Goal: Transaction & Acquisition: Purchase product/service

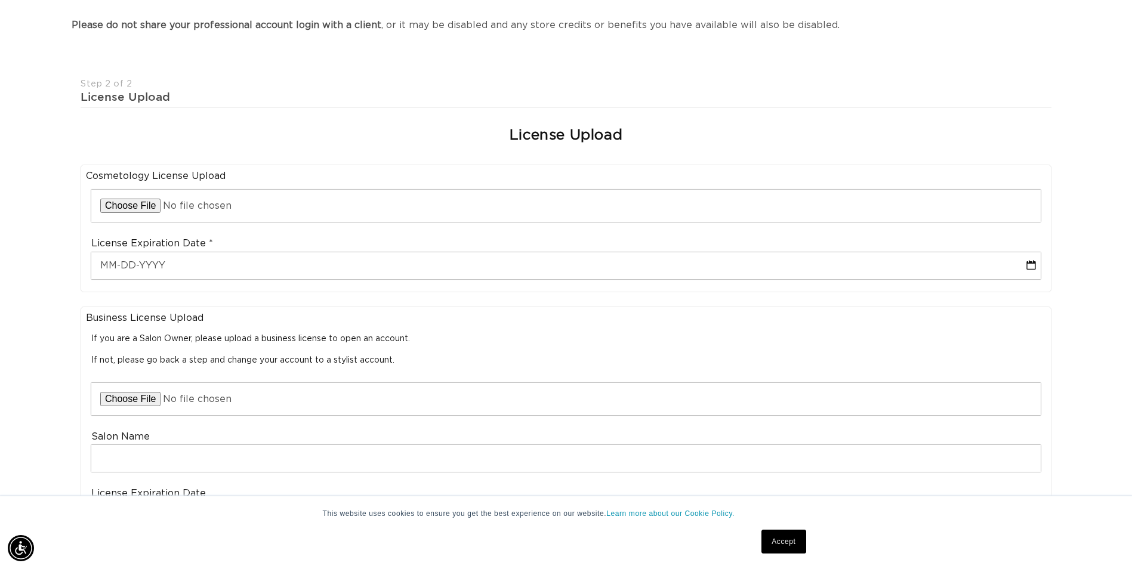
scroll to position [0, 2094]
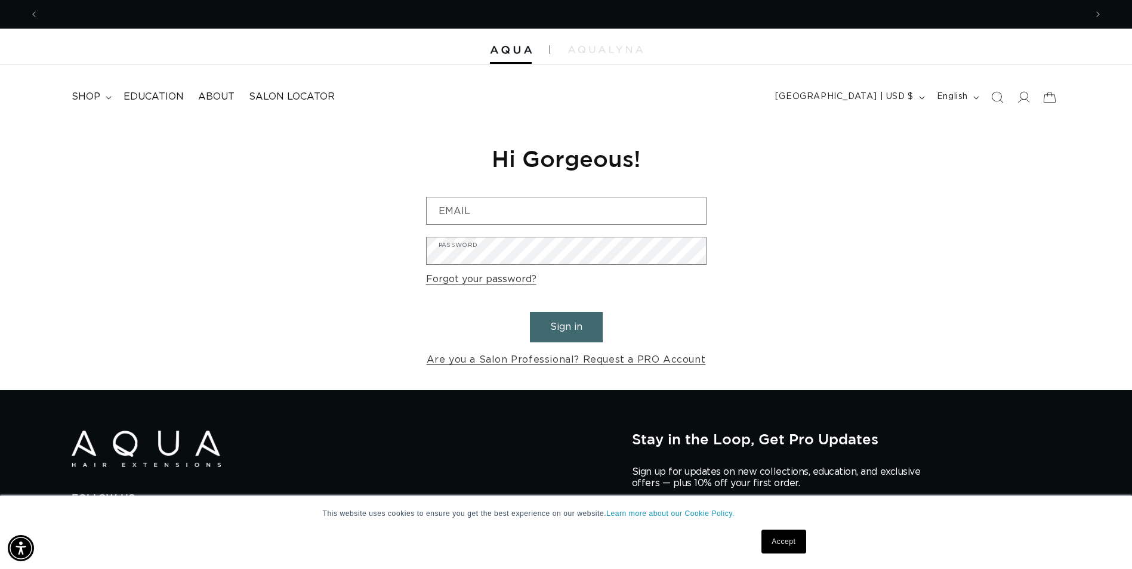
scroll to position [0, 1047]
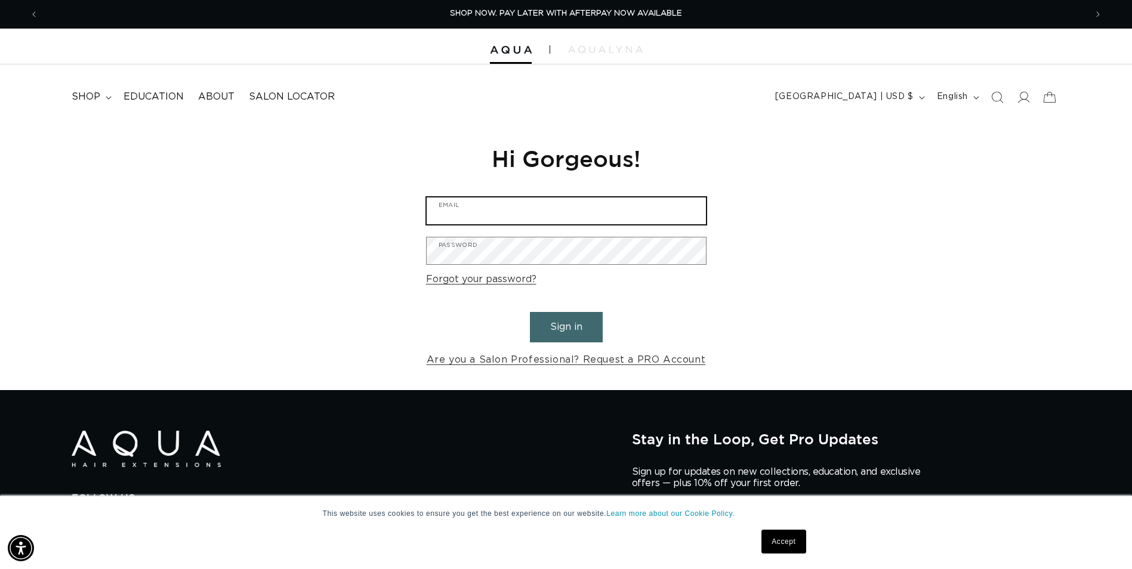
drag, startPoint x: 0, startPoint y: 0, endPoint x: 527, endPoint y: 205, distance: 566.0
click at [527, 205] on input "Email" at bounding box center [566, 210] width 279 height 27
type input "mallory.derry4@gmail.com"
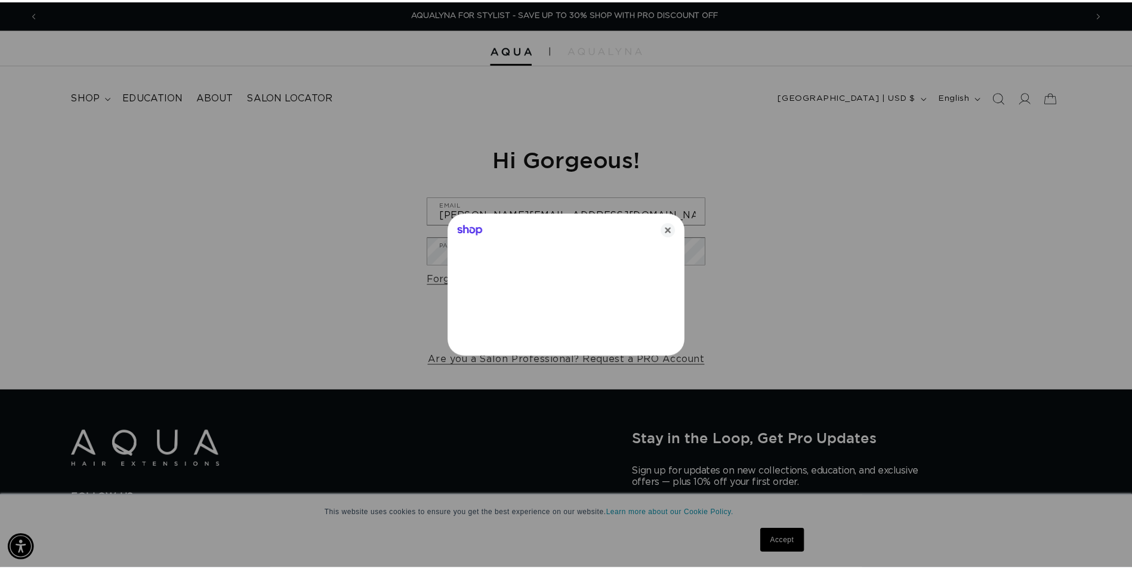
scroll to position [0, 0]
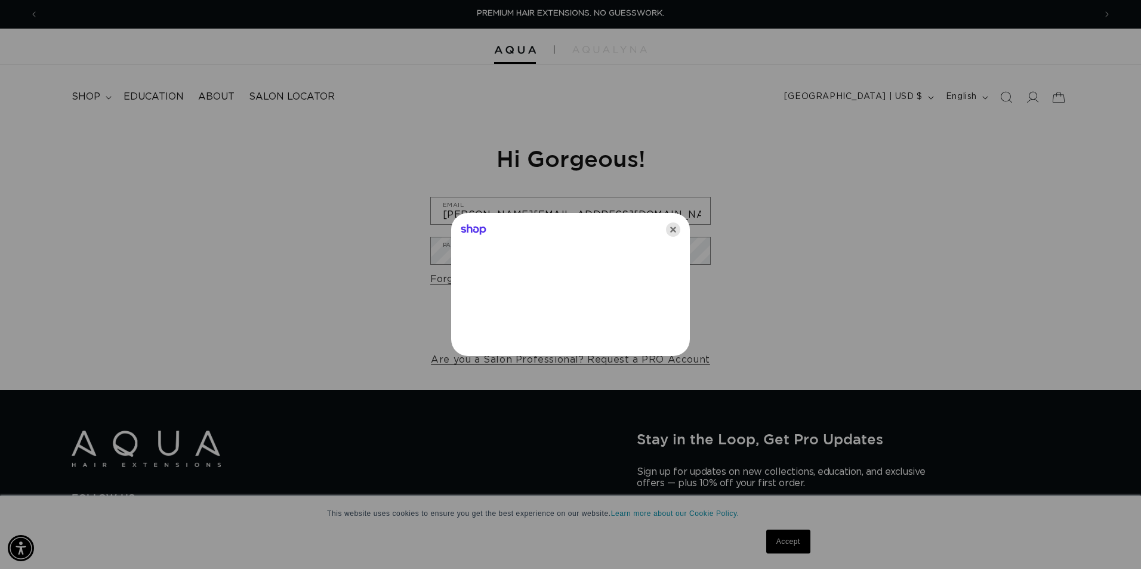
click at [678, 229] on icon "Close" at bounding box center [673, 230] width 14 height 14
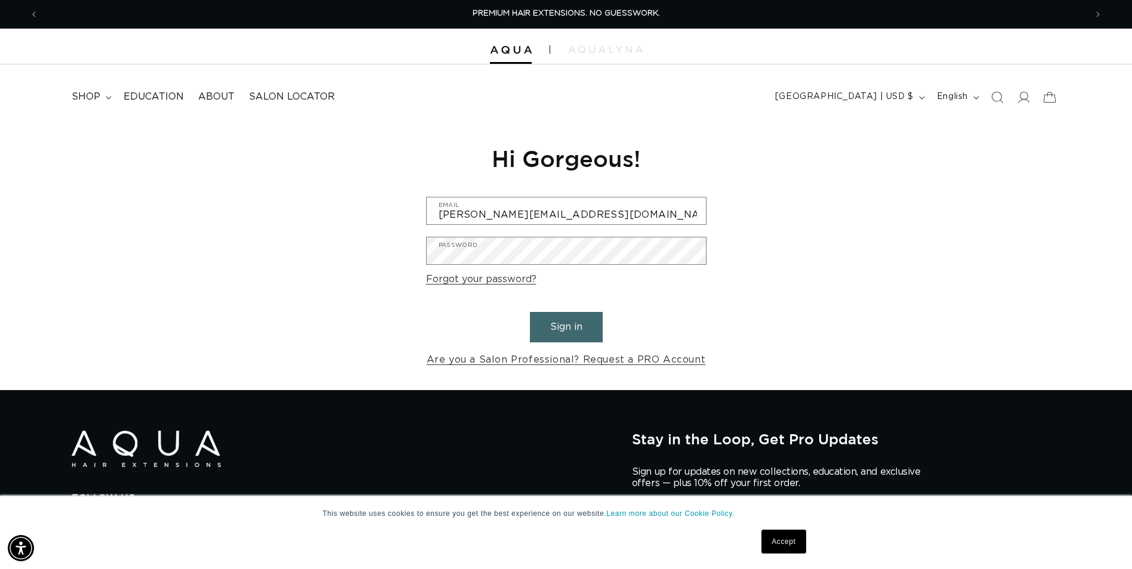
click at [570, 319] on button "Sign in" at bounding box center [566, 327] width 73 height 30
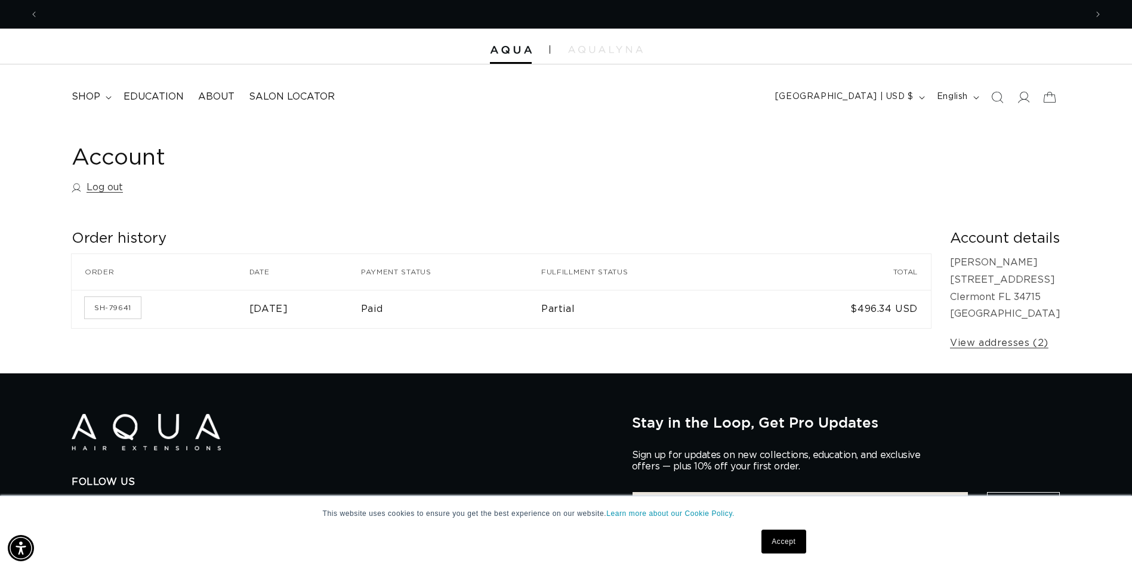
scroll to position [0, 2094]
click at [97, 98] on span "shop" at bounding box center [86, 97] width 29 height 13
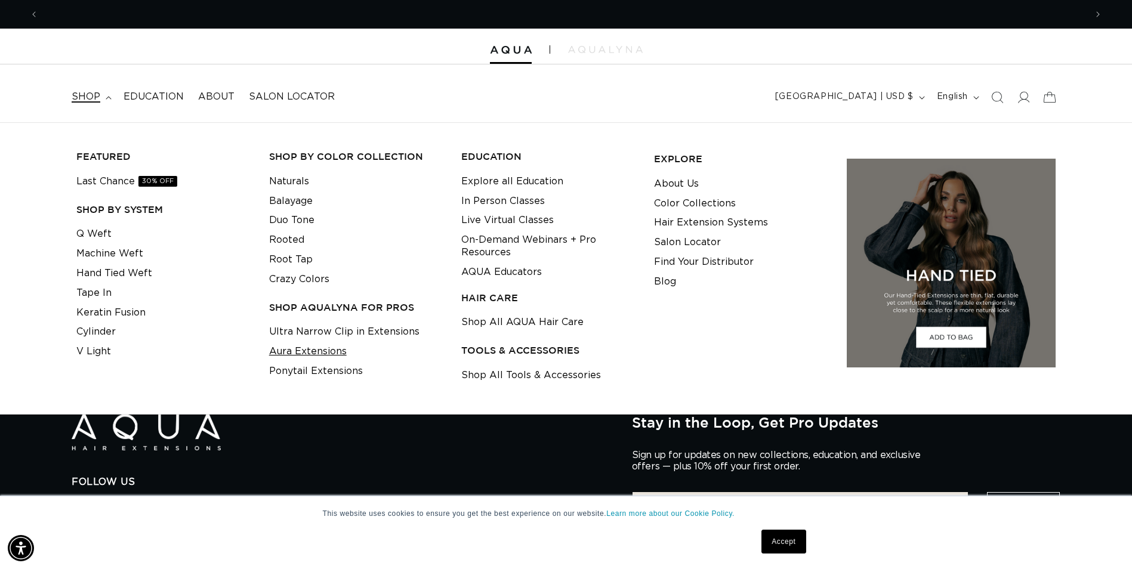
scroll to position [0, 1047]
click at [109, 253] on link "Machine Weft" at bounding box center [109, 254] width 67 height 20
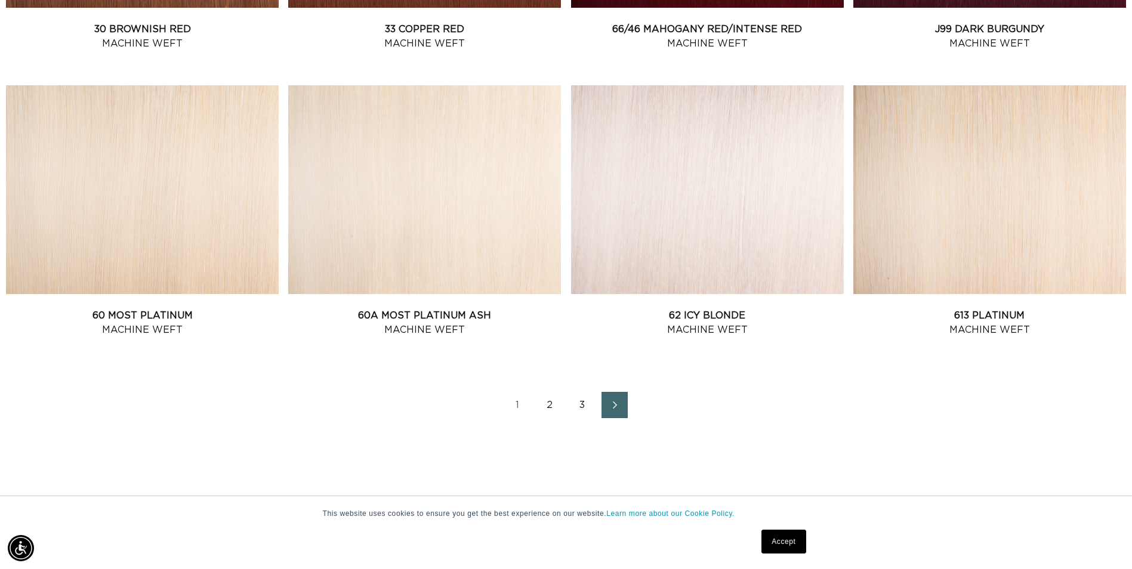
scroll to position [0, 2094]
click at [556, 402] on link "2" at bounding box center [550, 405] width 26 height 26
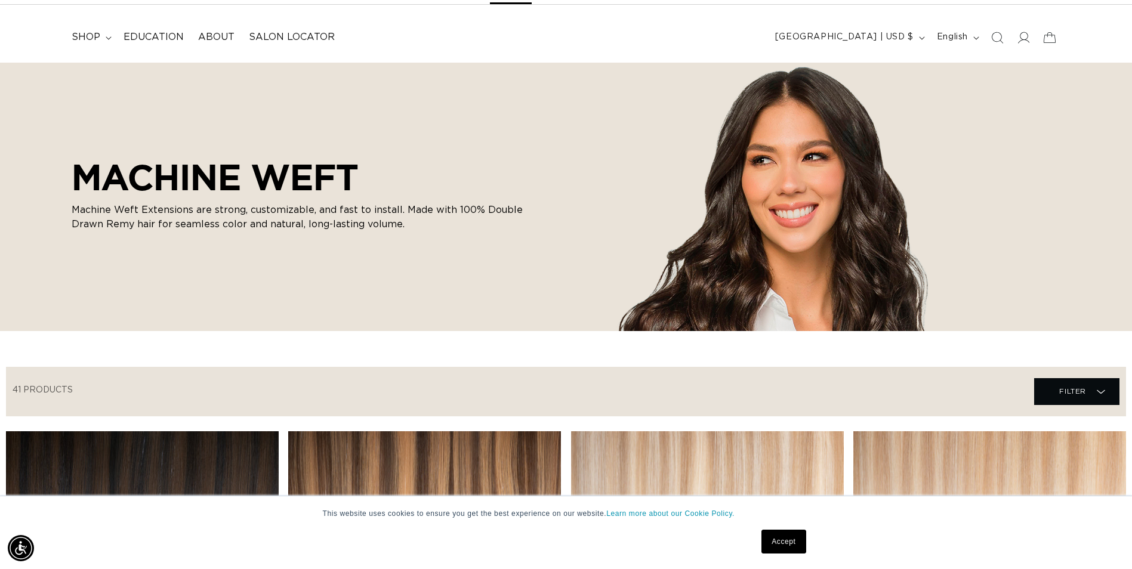
scroll to position [298, 0]
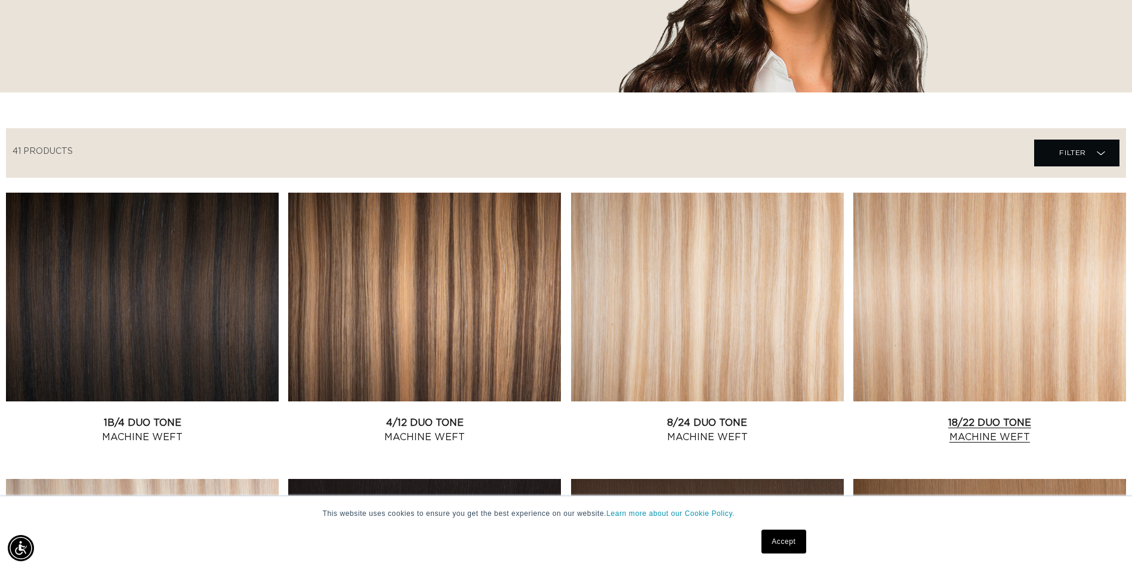
click at [949, 416] on link "18/22 Duo Tone Machine Weft" at bounding box center [989, 430] width 273 height 29
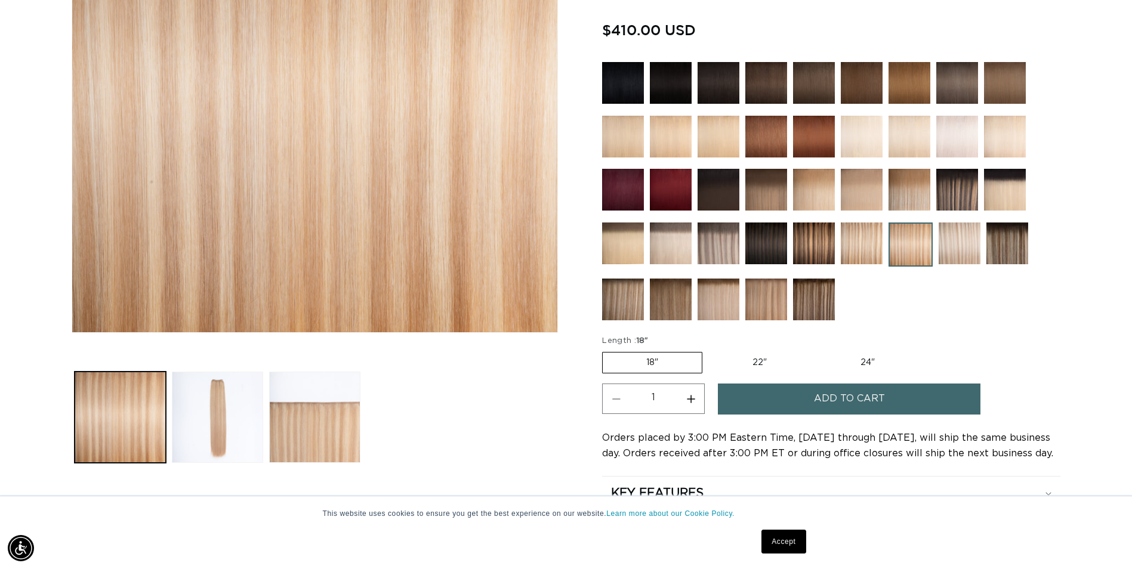
scroll to position [298, 0]
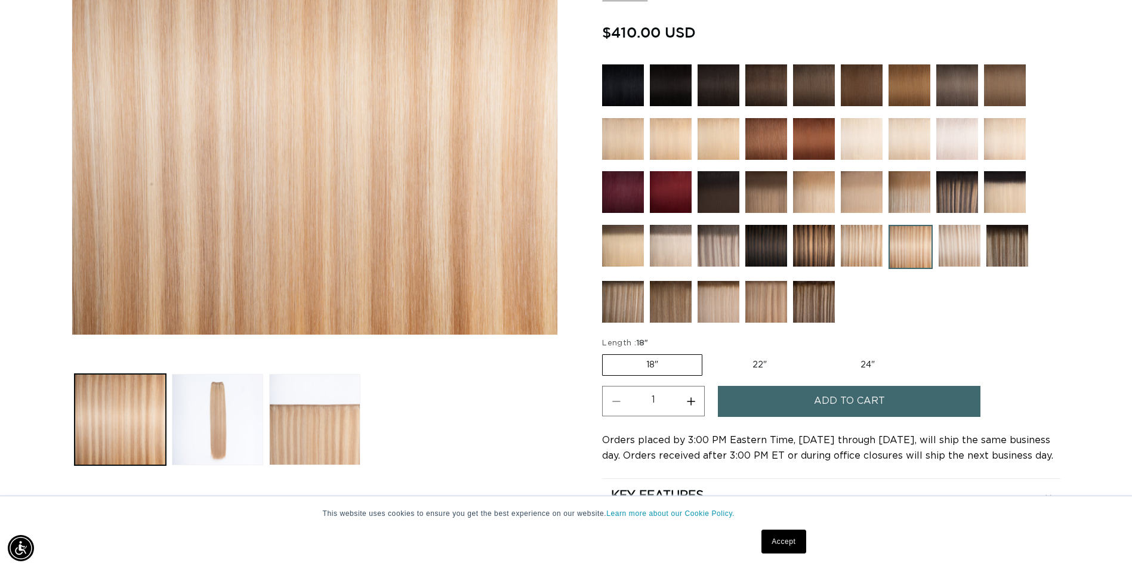
click at [756, 364] on label "22" Variant sold out or unavailable" at bounding box center [759, 365] width 101 height 20
click at [709, 353] on input "22" Variant sold out or unavailable" at bounding box center [708, 352] width 1 height 1
radio input "true"
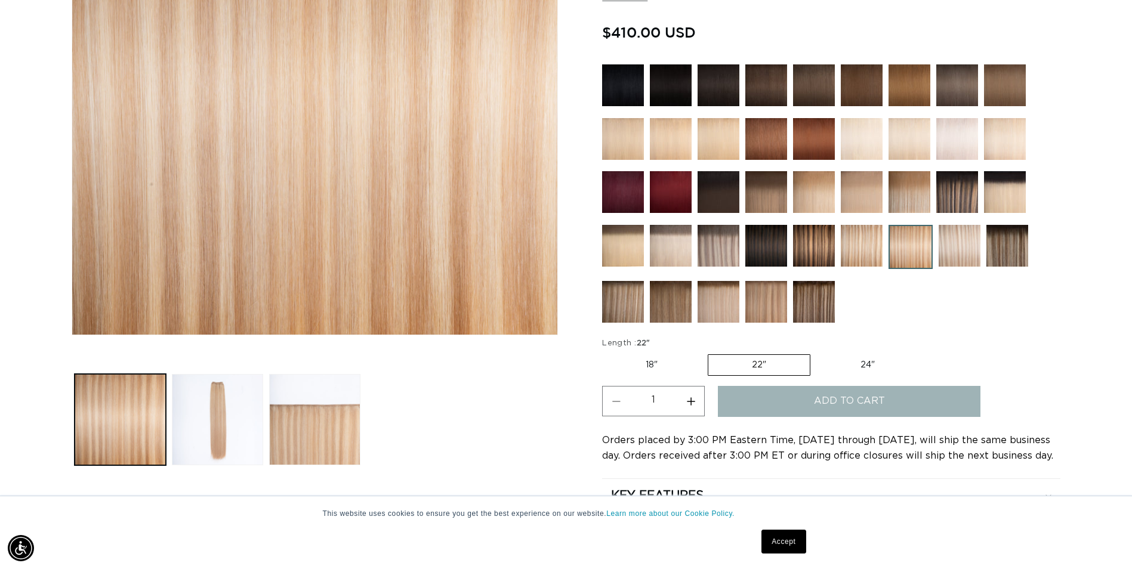
scroll to position [0, 0]
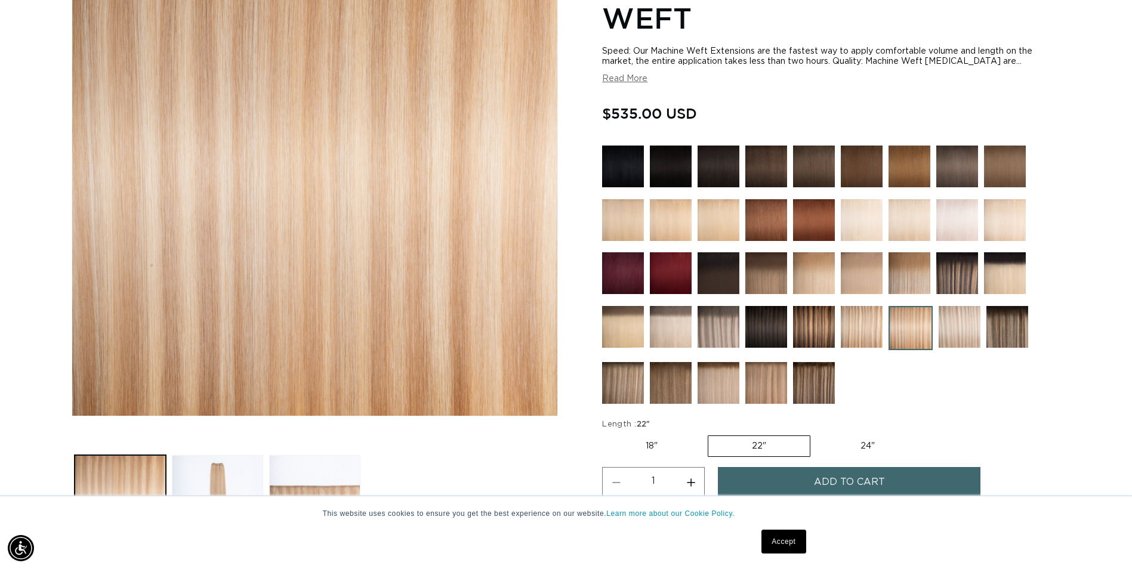
scroll to position [239, 0]
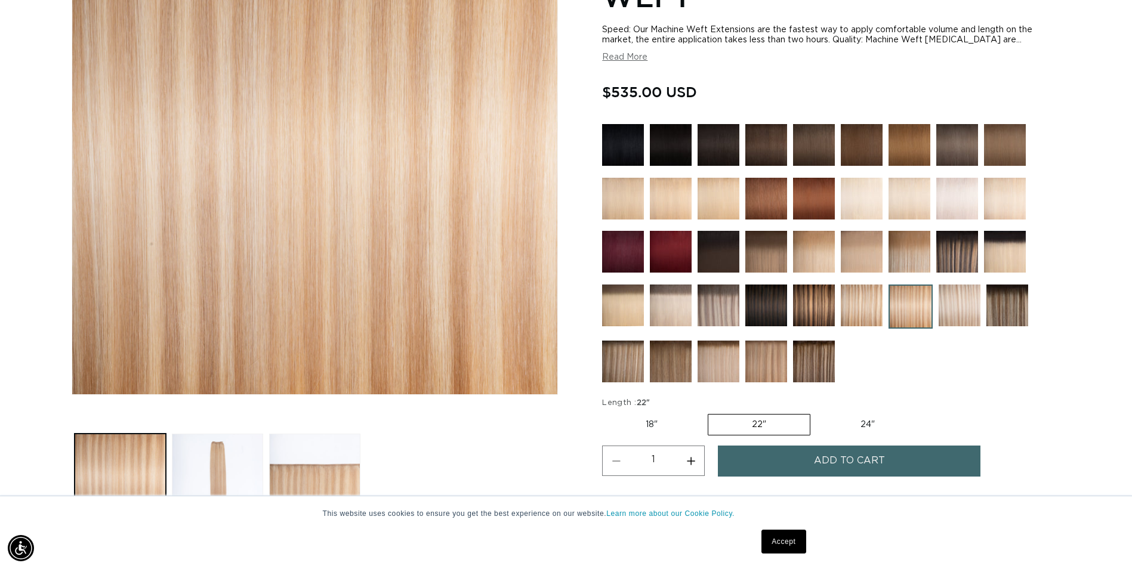
click at [649, 431] on label "18" Variant sold out or unavailable" at bounding box center [651, 425] width 99 height 20
click at [606, 412] on input "18" Variant sold out or unavailable" at bounding box center [605, 412] width 1 height 1
radio input "true"
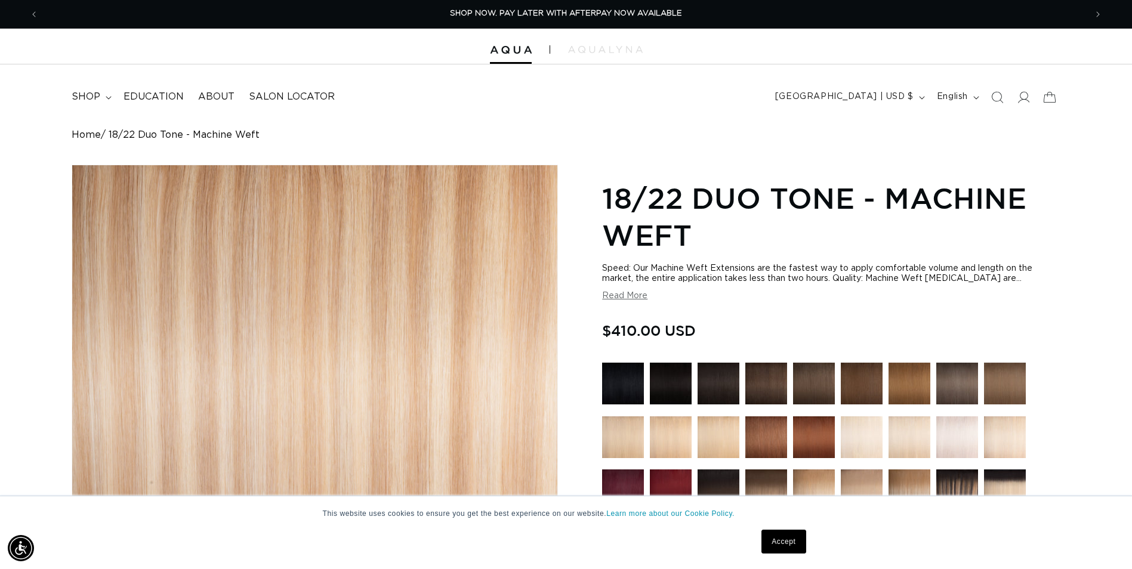
scroll to position [418, 0]
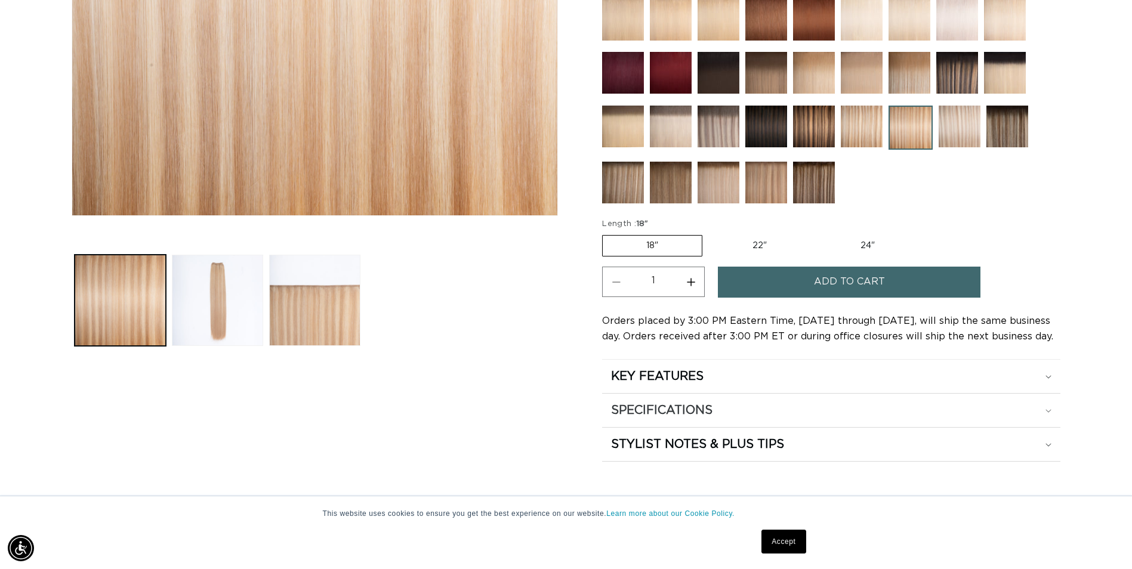
click at [761, 412] on div "SPECIFICATIONS" at bounding box center [831, 411] width 440 height 16
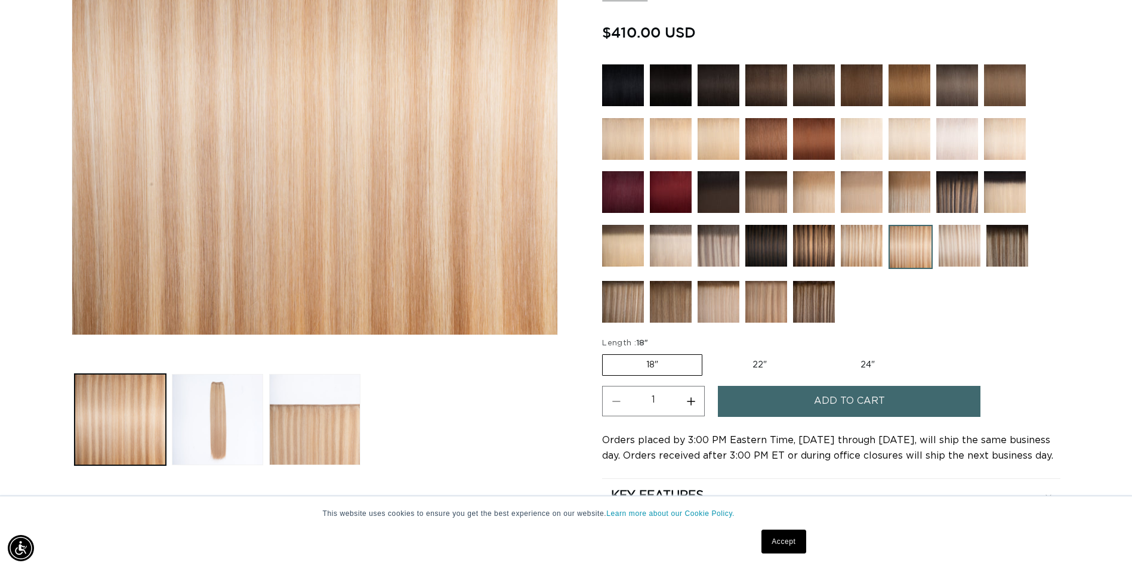
scroll to position [0, 2094]
click at [748, 364] on label "22" Variant sold out or unavailable" at bounding box center [759, 365] width 101 height 20
click at [709, 353] on input "22" Variant sold out or unavailable" at bounding box center [708, 352] width 1 height 1
radio input "true"
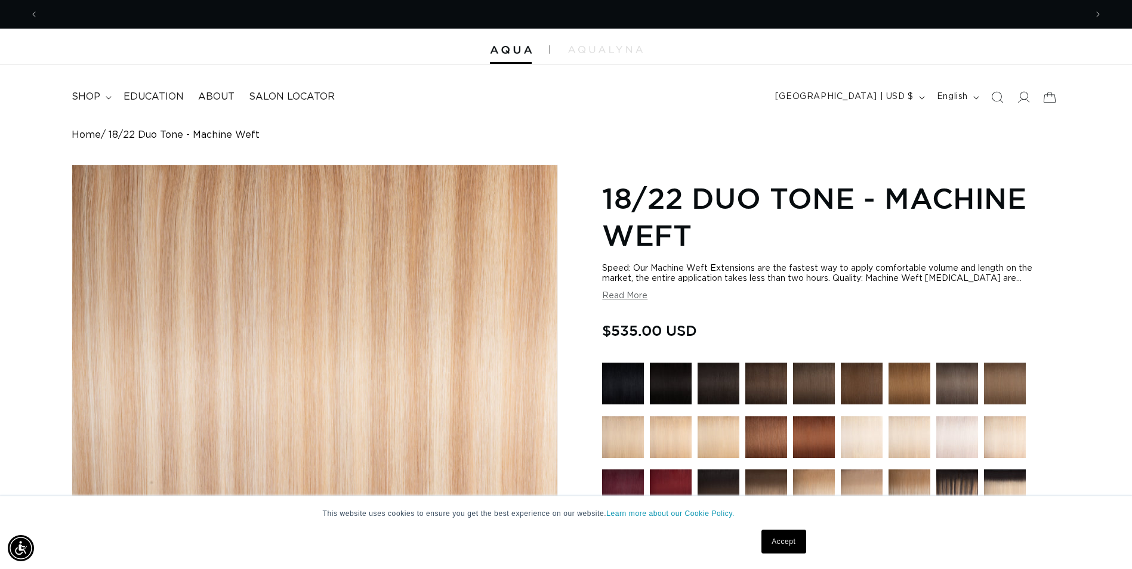
scroll to position [0, 1047]
click at [90, 103] on span "shop" at bounding box center [86, 97] width 29 height 13
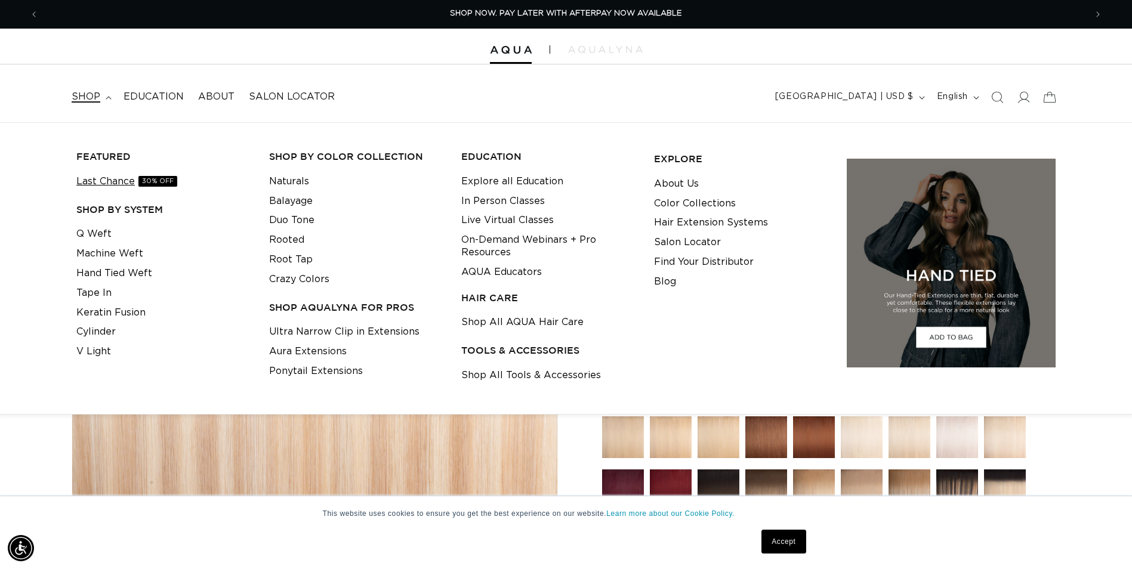
click at [119, 183] on link "Last Chance 30% OFF" at bounding box center [126, 182] width 101 height 20
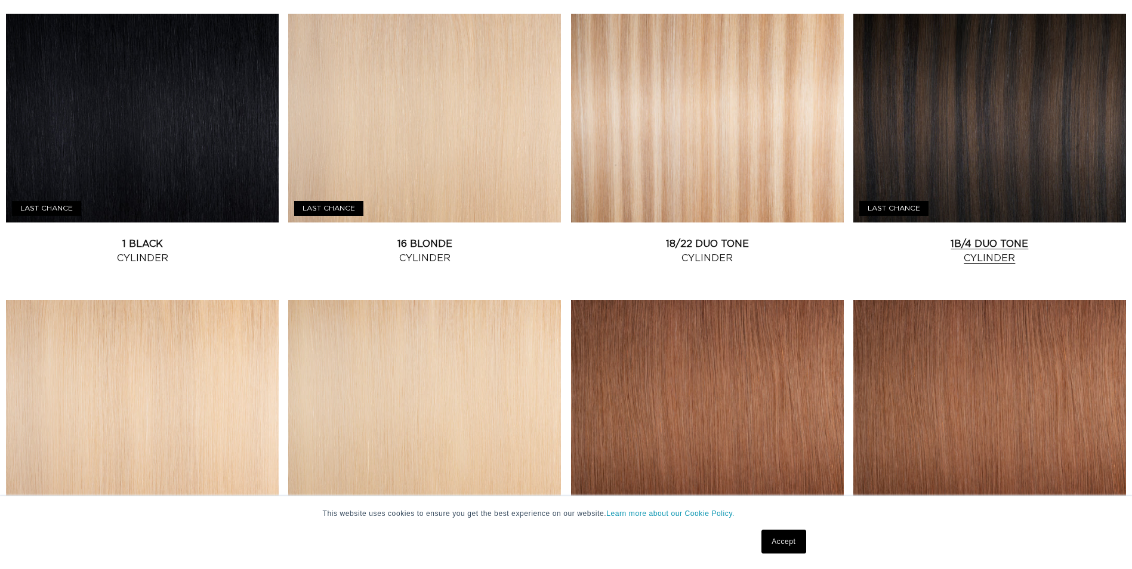
scroll to position [358, 0]
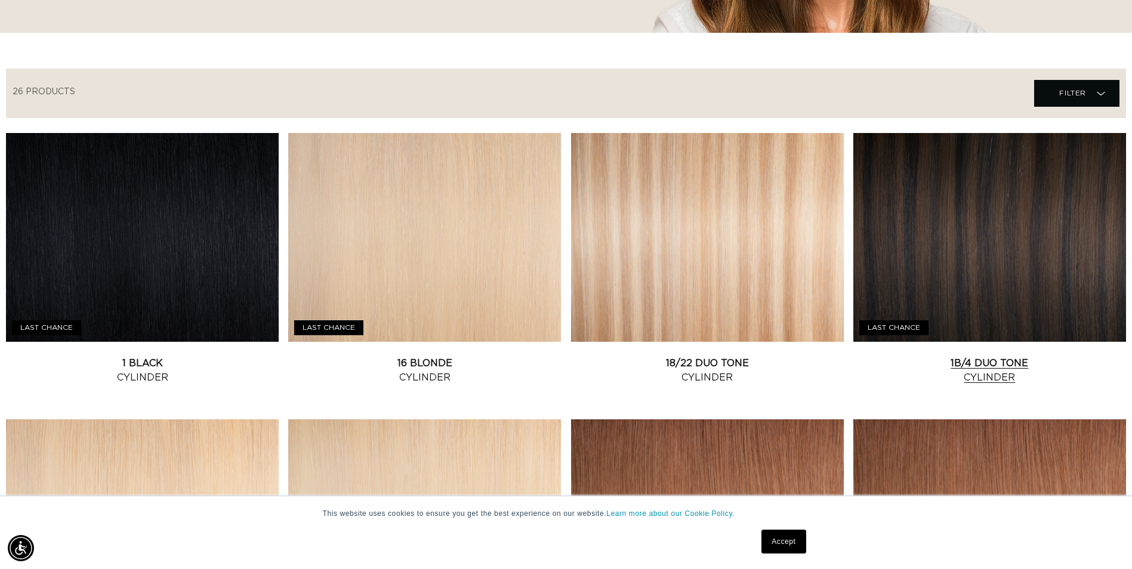
click at [962, 356] on link "1B/4 Duo Tone Cylinder" at bounding box center [989, 370] width 273 height 29
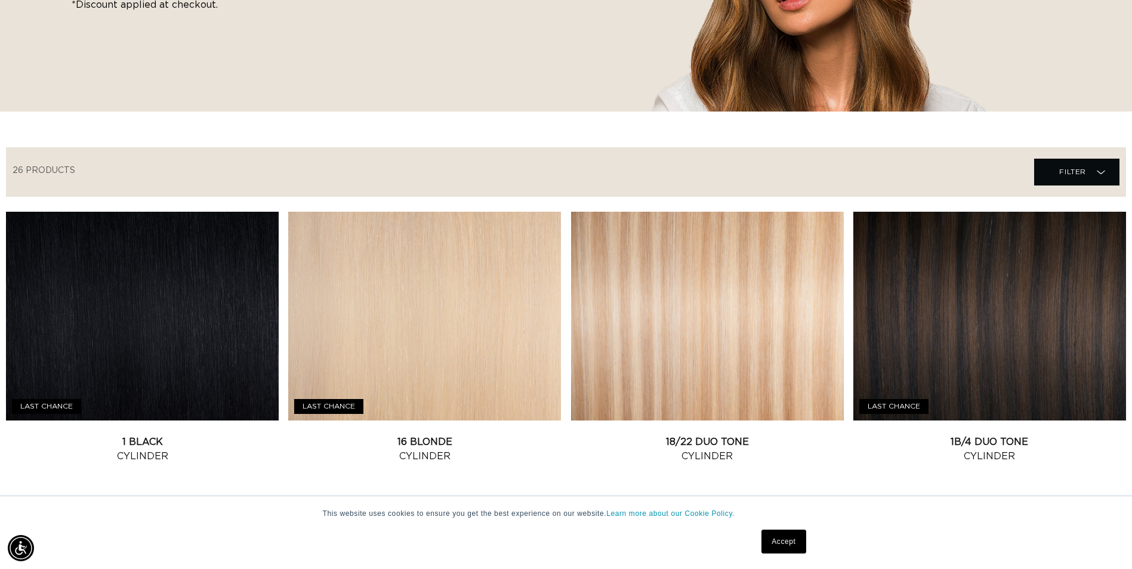
scroll to position [0, 2094]
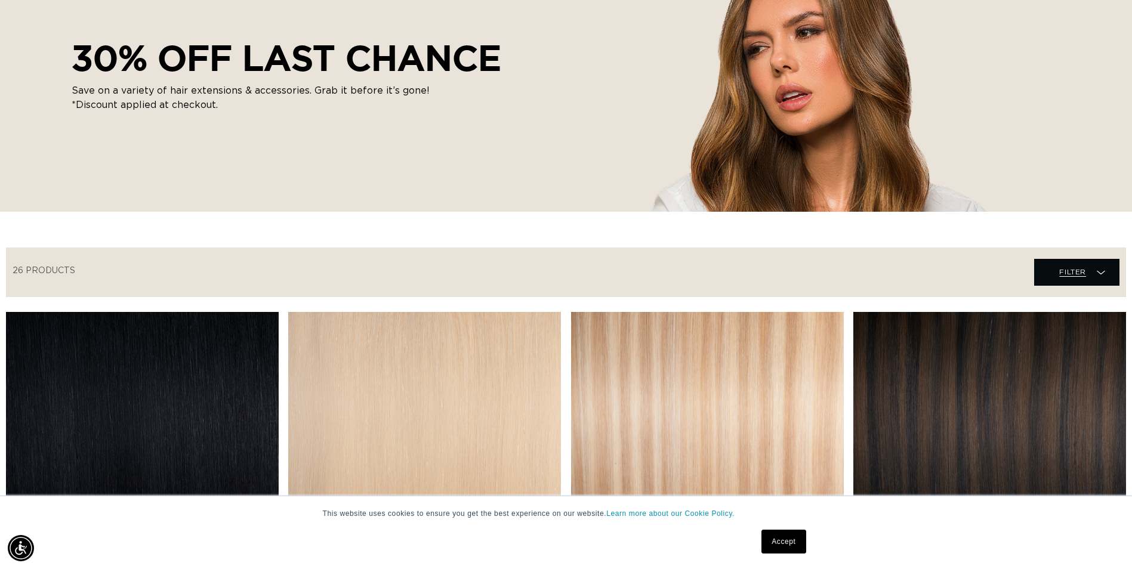
click at [1073, 279] on span "Filter" at bounding box center [1072, 272] width 27 height 23
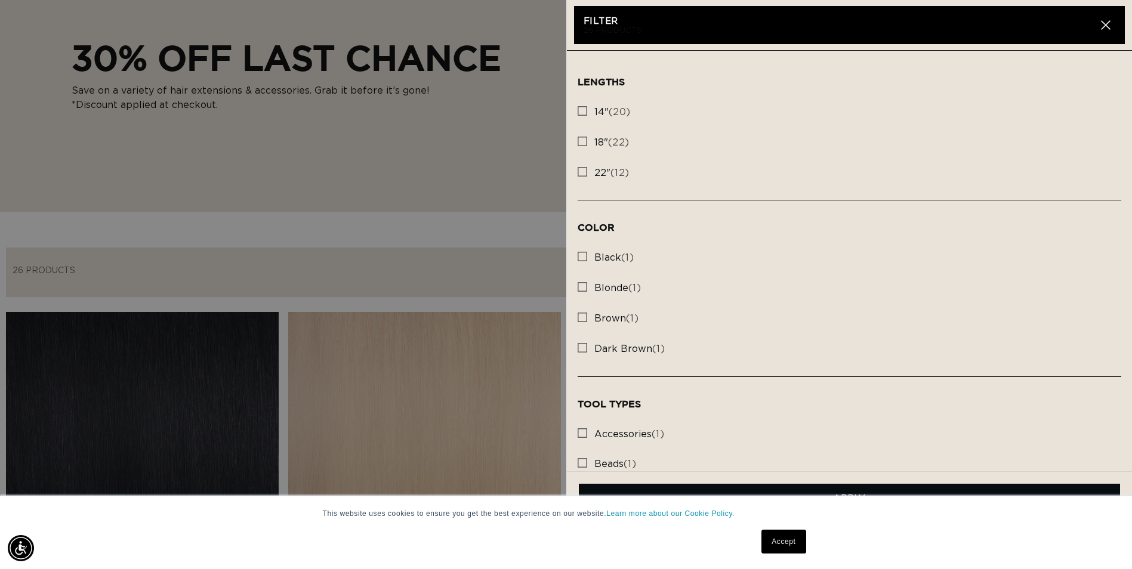
scroll to position [0, 0]
click at [586, 174] on rect at bounding box center [582, 172] width 8 height 8
click at [586, 174] on input "22" (12) 22" (12 products)" at bounding box center [583, 169] width 10 height 10
checkbox input "true"
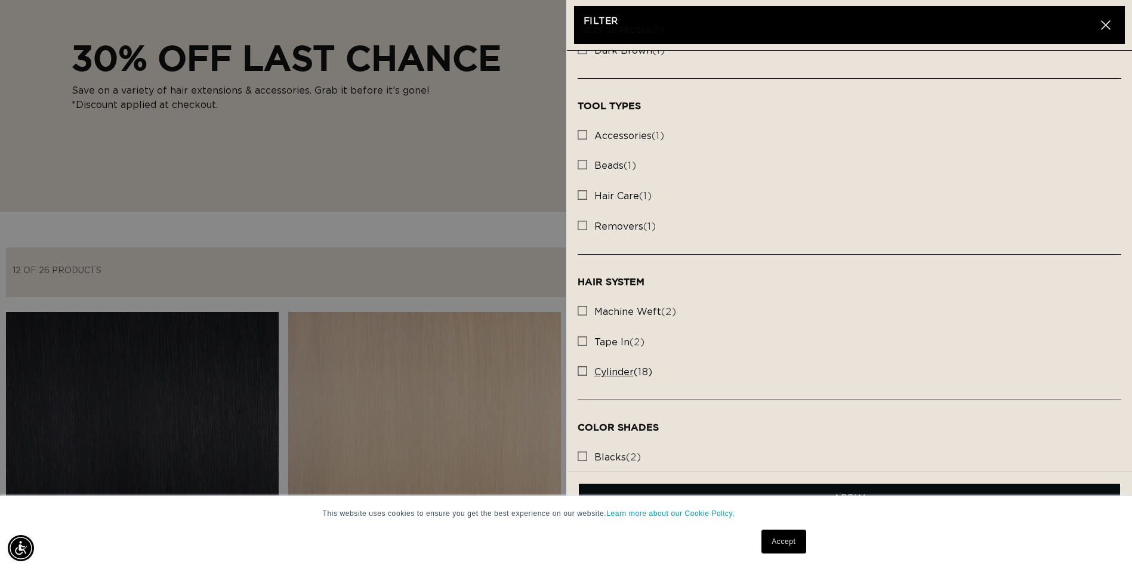
scroll to position [418, 0]
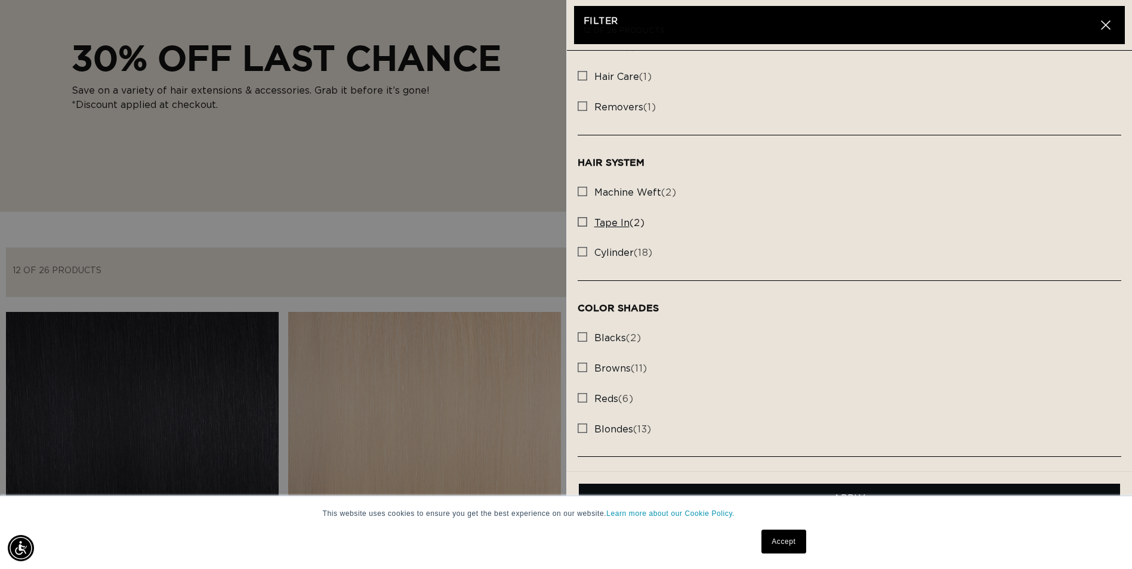
click at [587, 220] on icon at bounding box center [583, 222] width 10 height 10
click at [587, 220] on input "tape in (2) tape in (2 products)" at bounding box center [583, 219] width 10 height 10
checkbox input "true"
click at [582, 188] on rect at bounding box center [582, 191] width 8 height 8
click at [582, 188] on input "machine weft (2) machine weft (2 products)" at bounding box center [583, 189] width 10 height 10
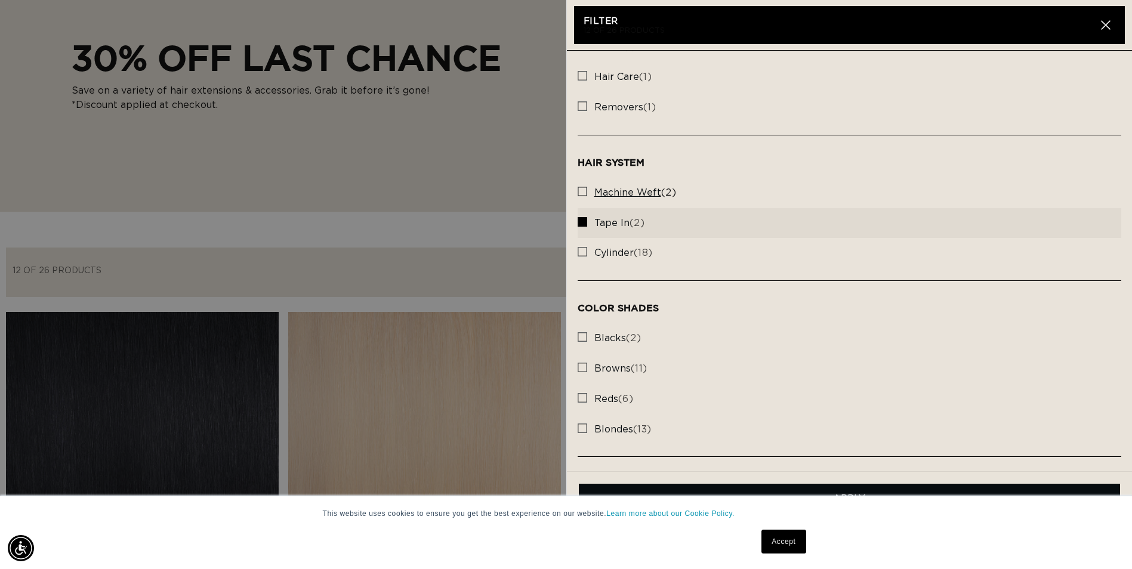
checkbox input "true"
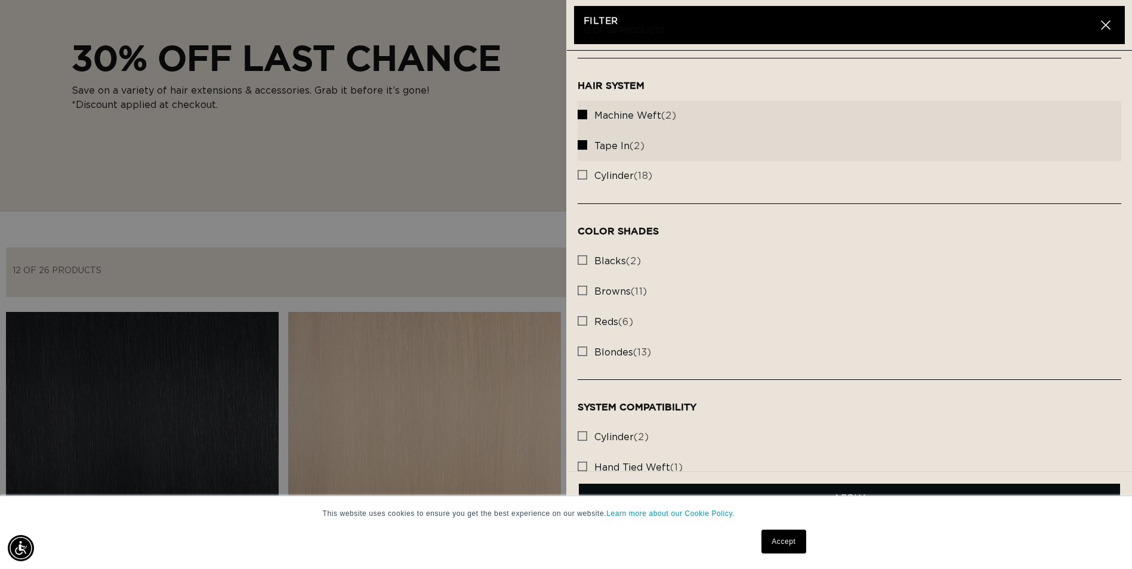
scroll to position [656, 0]
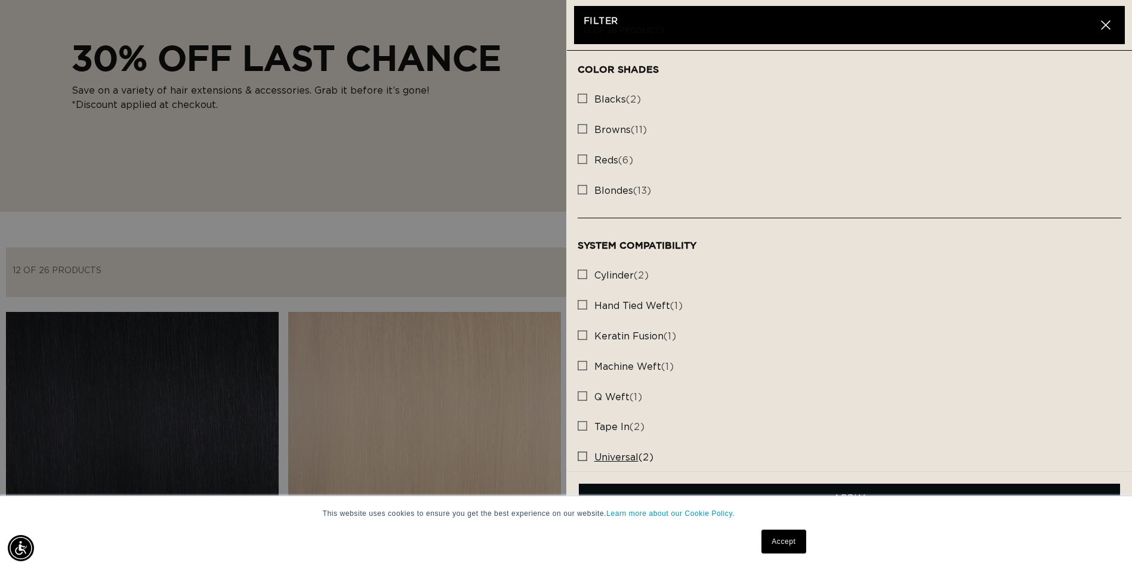
scroll to position [0, 2094]
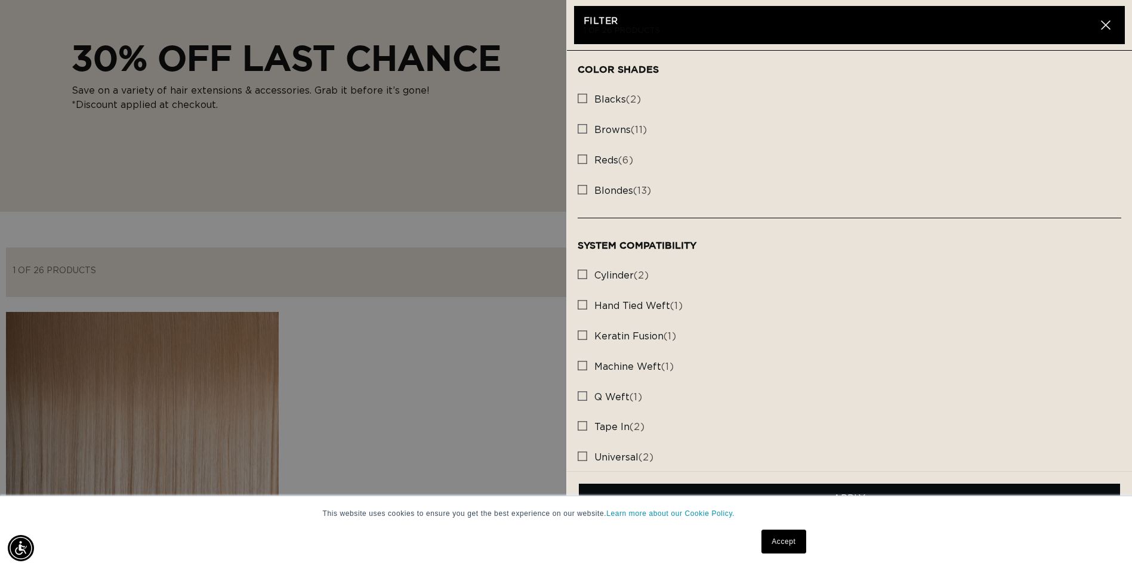
drag, startPoint x: 779, startPoint y: 541, endPoint x: 780, endPoint y: 533, distance: 8.0
click at [779, 541] on link "Accept" at bounding box center [783, 542] width 44 height 24
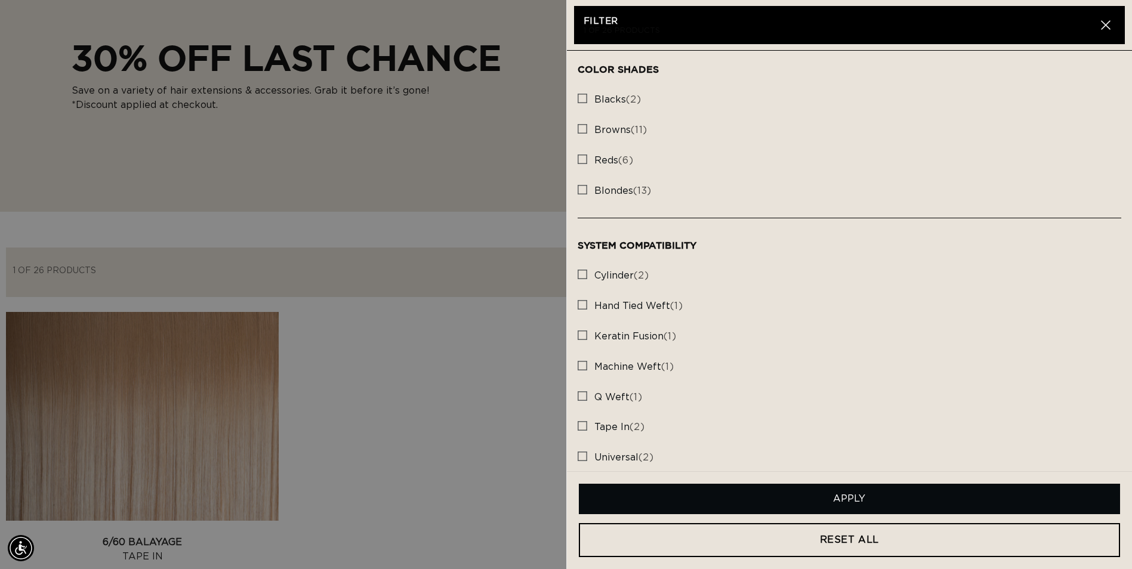
click at [916, 493] on button "Apply" at bounding box center [850, 499] width 542 height 30
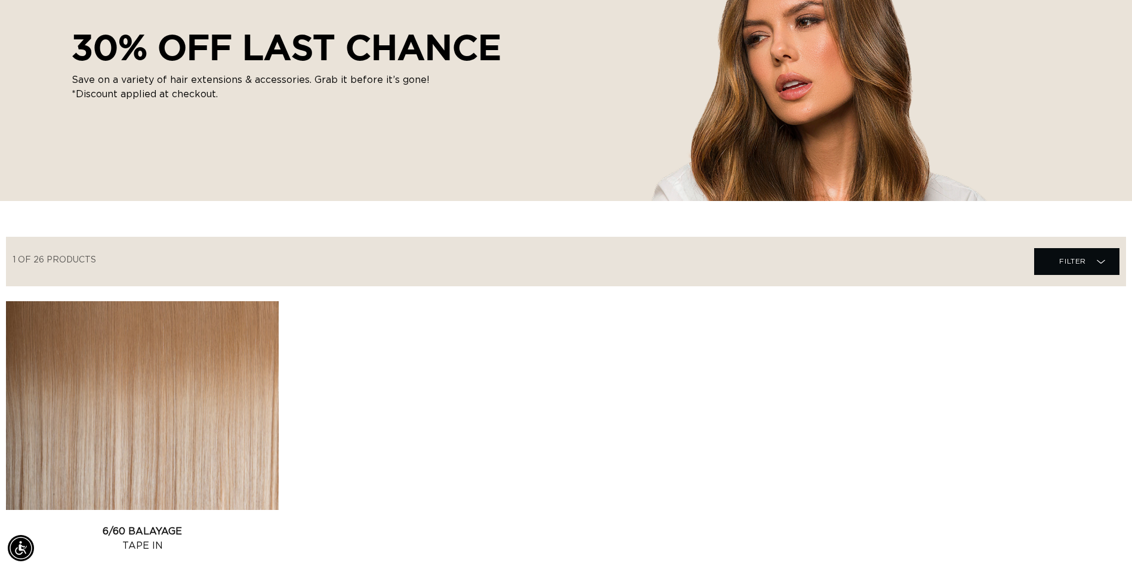
scroll to position [0, 0]
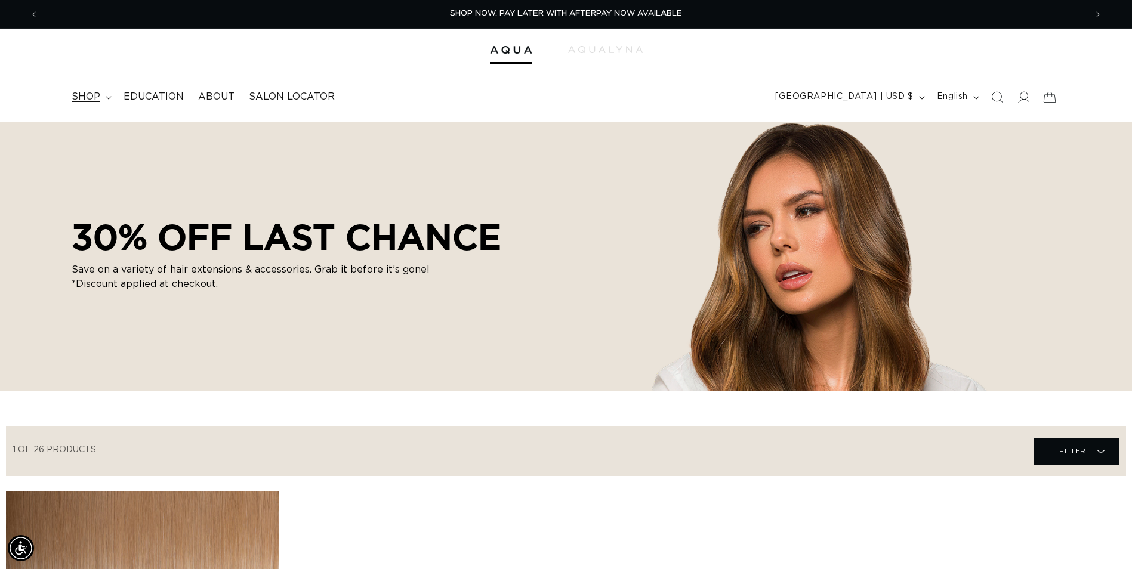
click at [98, 89] on summary "shop" at bounding box center [90, 97] width 52 height 27
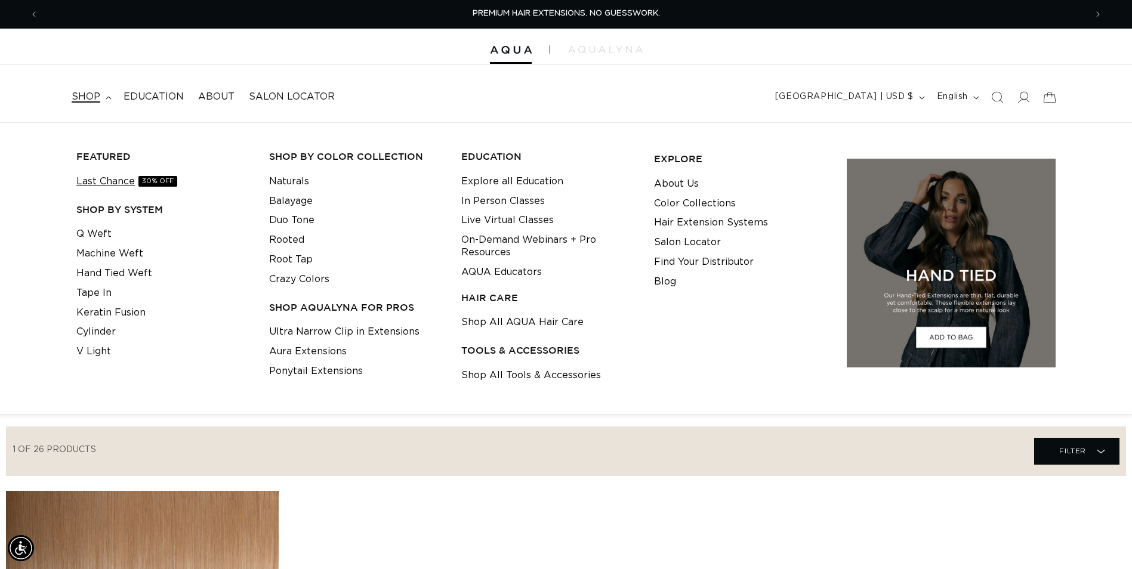
click at [113, 177] on link "Last Chance 30% OFF" at bounding box center [126, 182] width 101 height 20
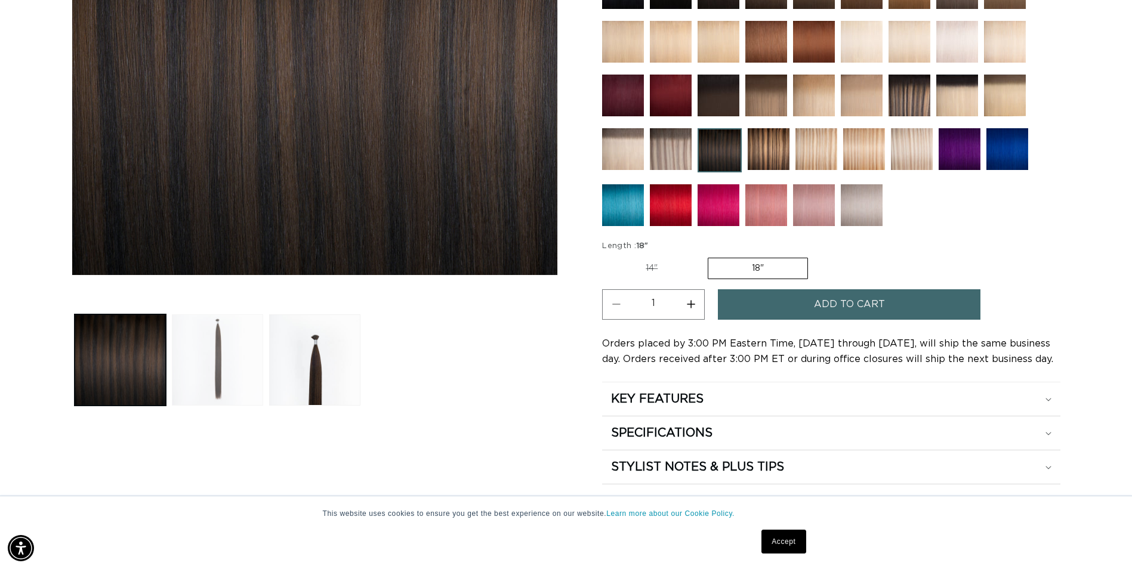
scroll to position [0, 2094]
click at [224, 345] on button "Load image 2 in gallery view" at bounding box center [217, 359] width 91 height 91
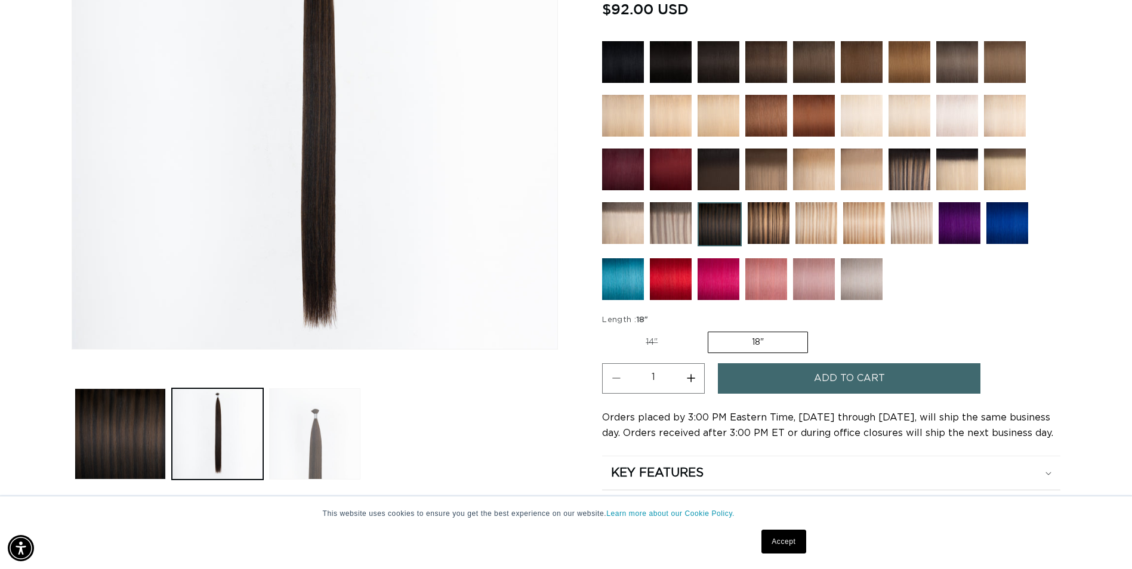
scroll to position [0, 0]
click at [325, 419] on button "Load image 3 in gallery view" at bounding box center [314, 433] width 91 height 91
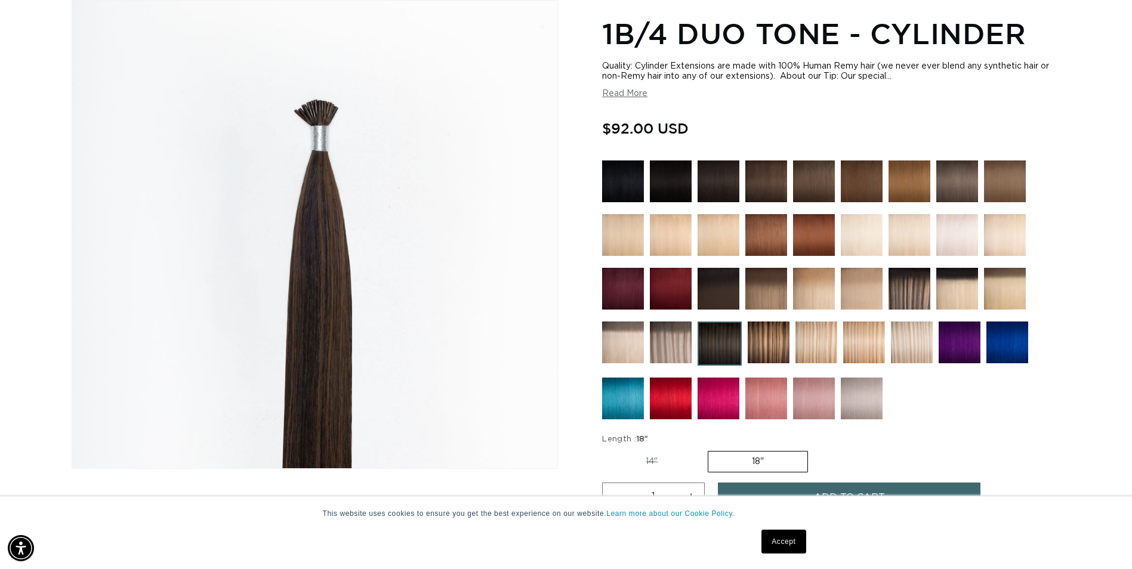
scroll to position [0, 1047]
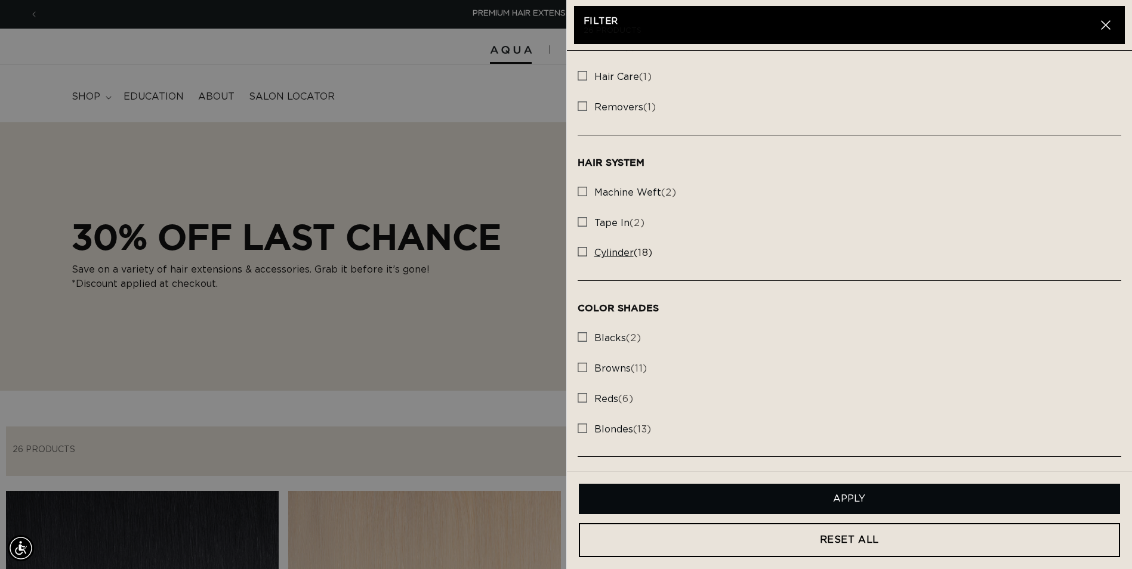
scroll to position [0, 1047]
click at [584, 223] on rect at bounding box center [582, 222] width 8 height 8
click at [584, 223] on input "tape in (2) tape in (2 products)" at bounding box center [583, 219] width 10 height 10
checkbox input "true"
click at [860, 496] on button "Apply" at bounding box center [850, 499] width 542 height 30
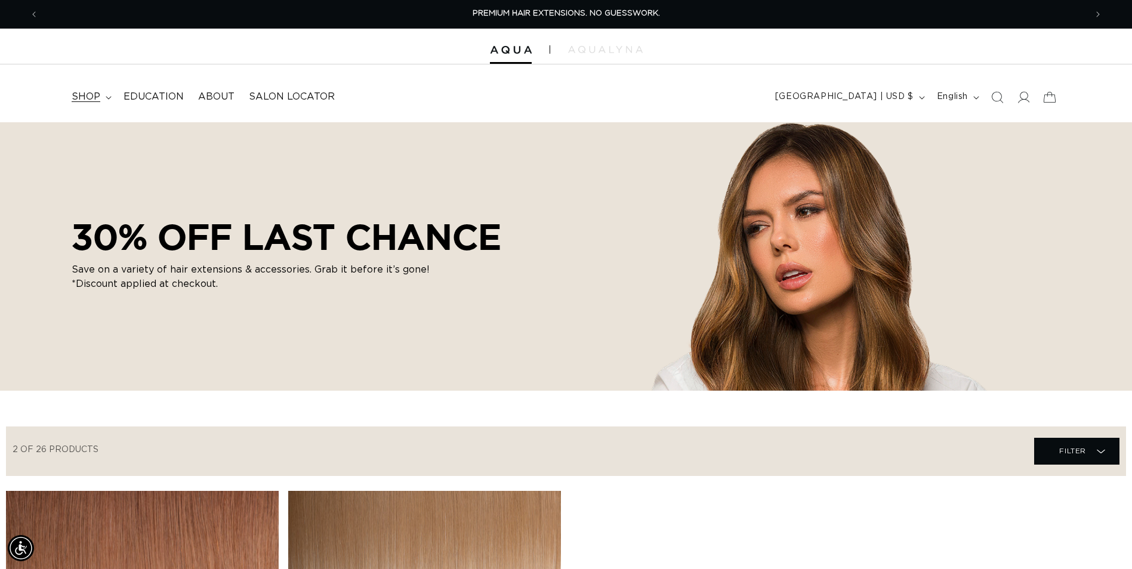
click at [86, 107] on summary "shop" at bounding box center [90, 97] width 52 height 27
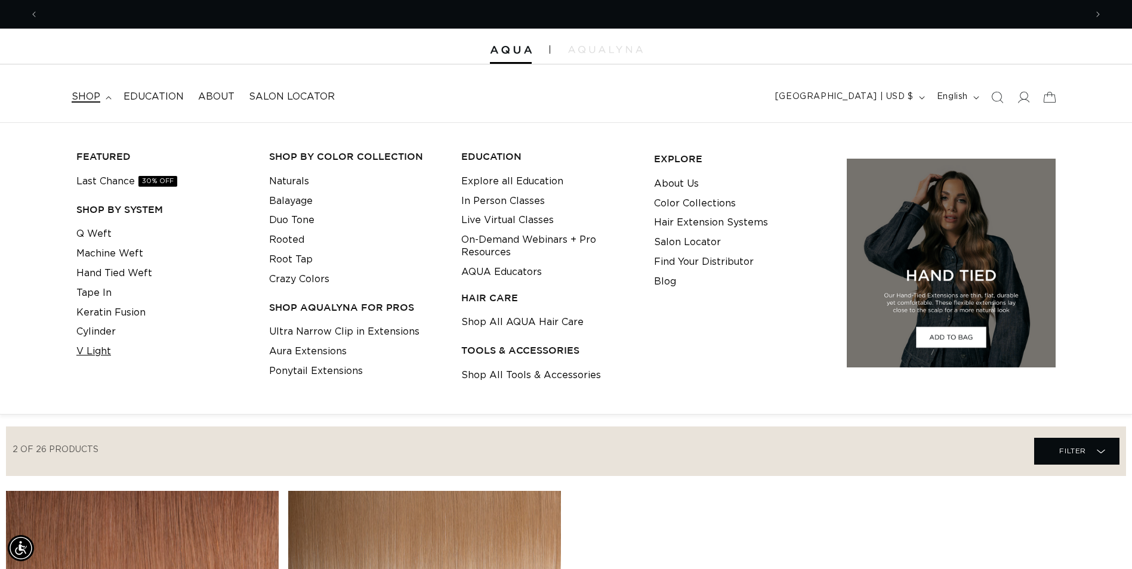
scroll to position [0, 2094]
click at [94, 350] on link "V Light" at bounding box center [93, 352] width 35 height 20
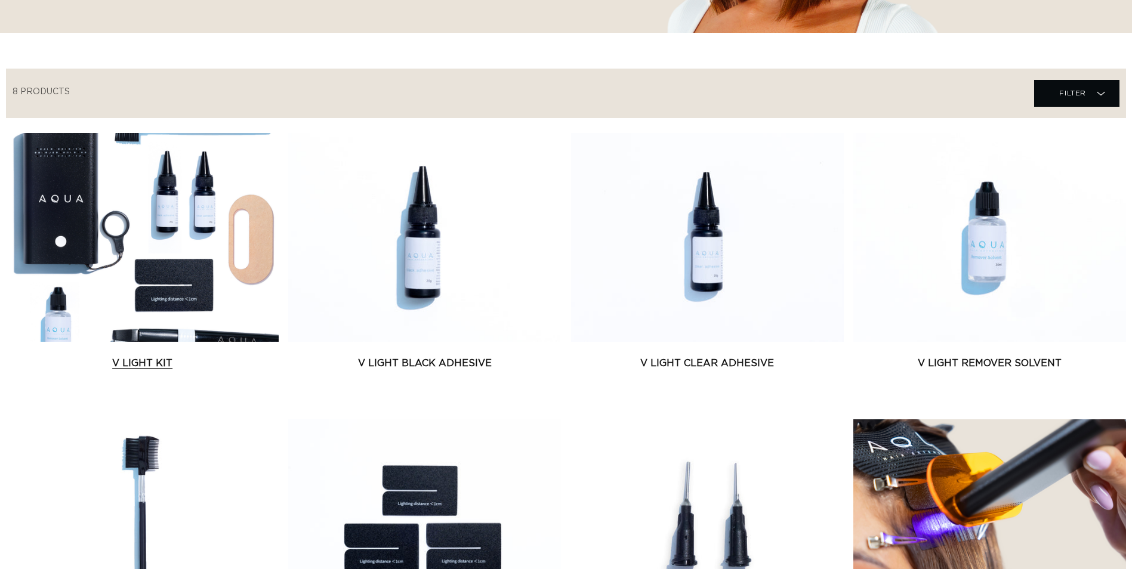
click at [159, 362] on link "V Light Kit" at bounding box center [142, 363] width 273 height 14
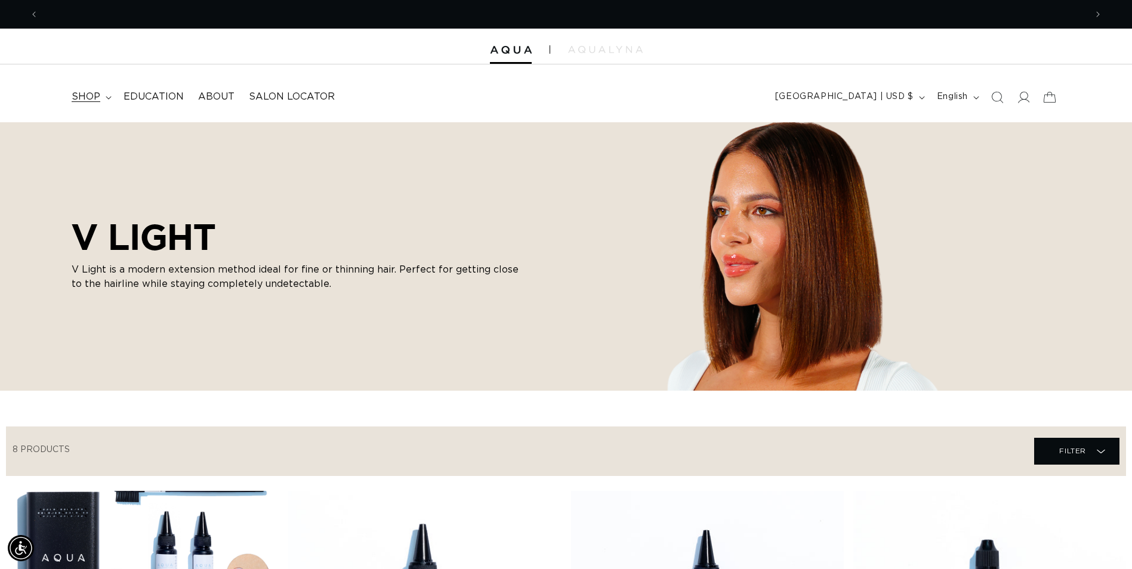
scroll to position [0, 1047]
click at [94, 99] on span "shop" at bounding box center [86, 97] width 29 height 13
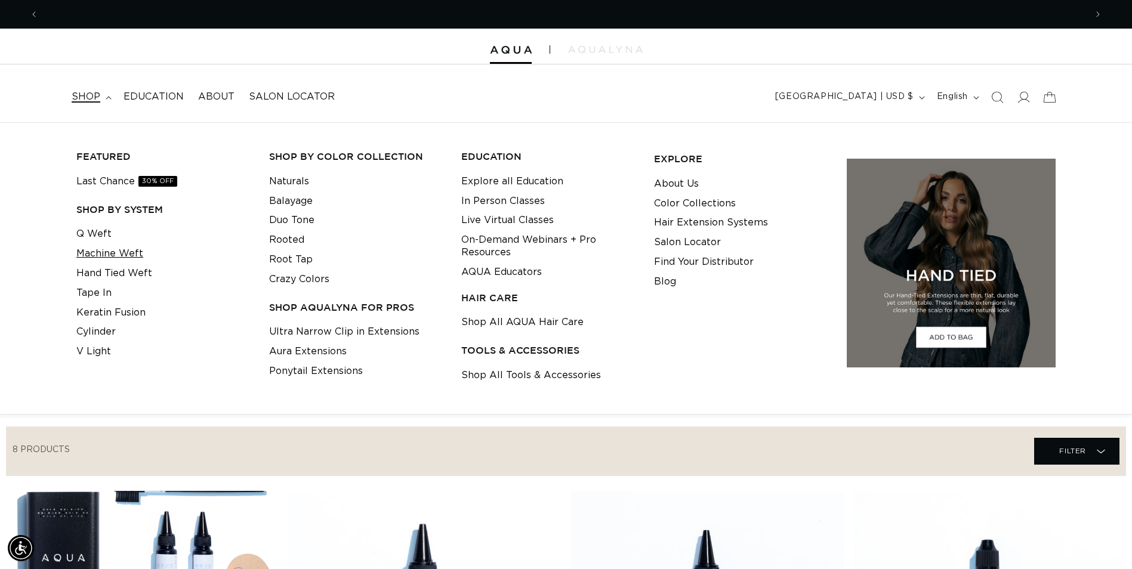
scroll to position [0, 2094]
click at [120, 254] on link "Machine Weft" at bounding box center [109, 254] width 67 height 20
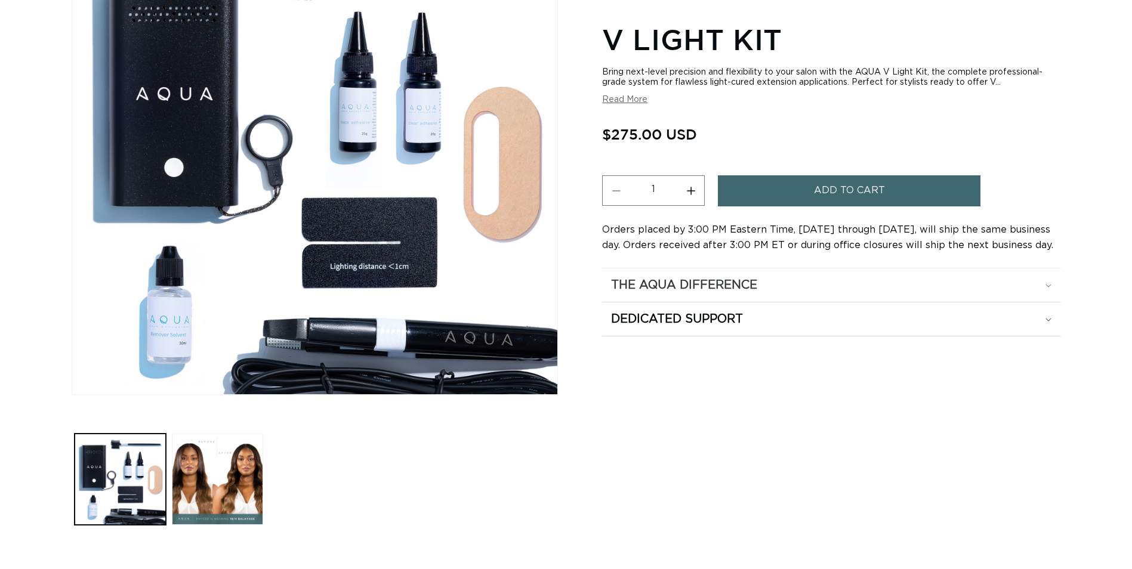
scroll to position [0, 1047]
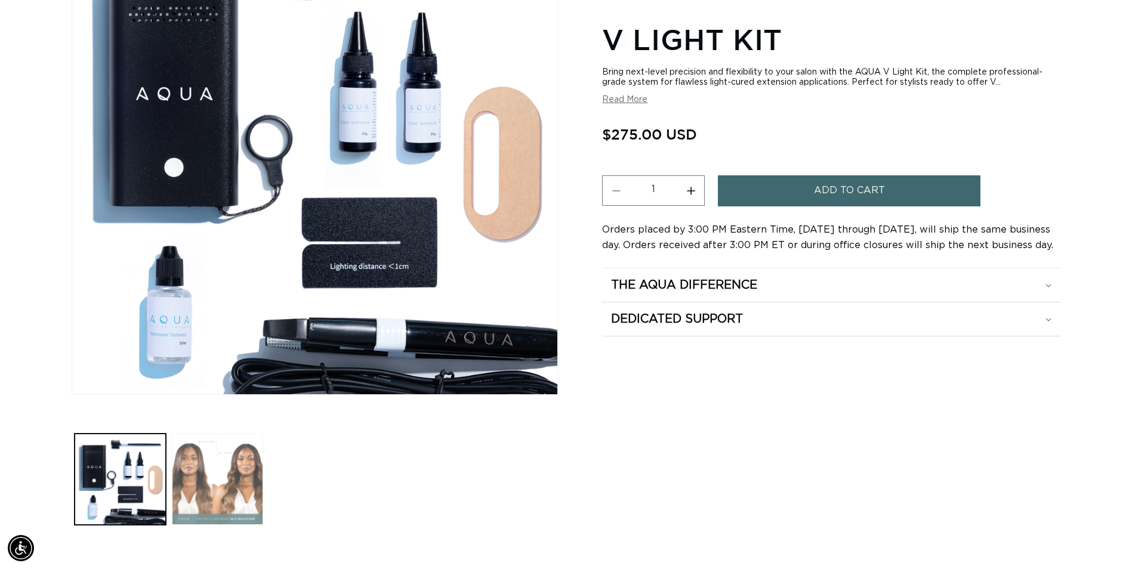
click at [226, 481] on button "Load image 2 in gallery view" at bounding box center [217, 479] width 91 height 91
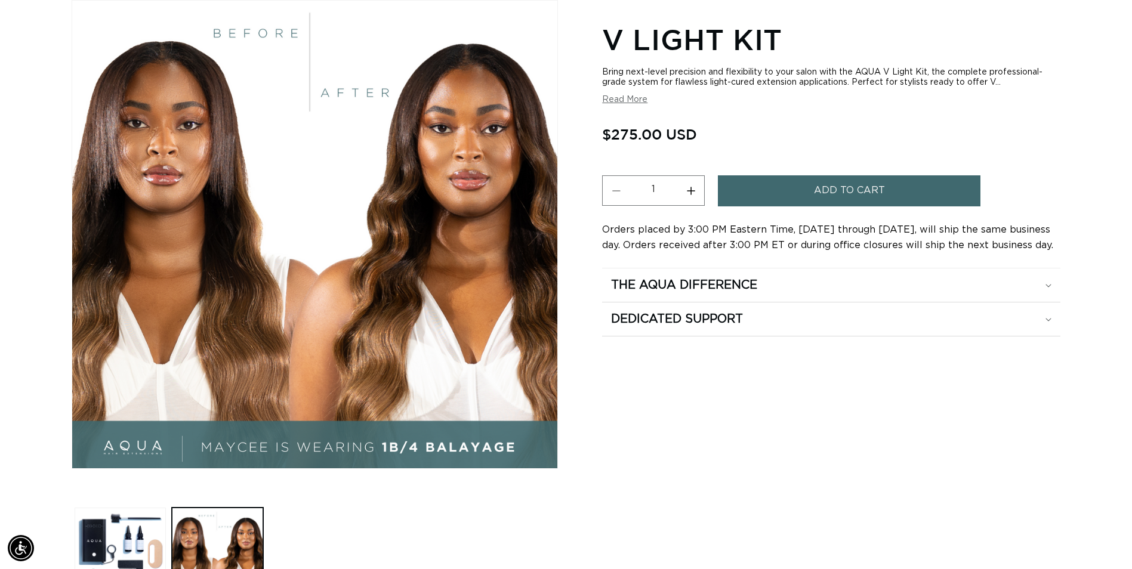
scroll to position [0, 0]
click at [113, 528] on button "Load image 1 in gallery view" at bounding box center [120, 553] width 91 height 91
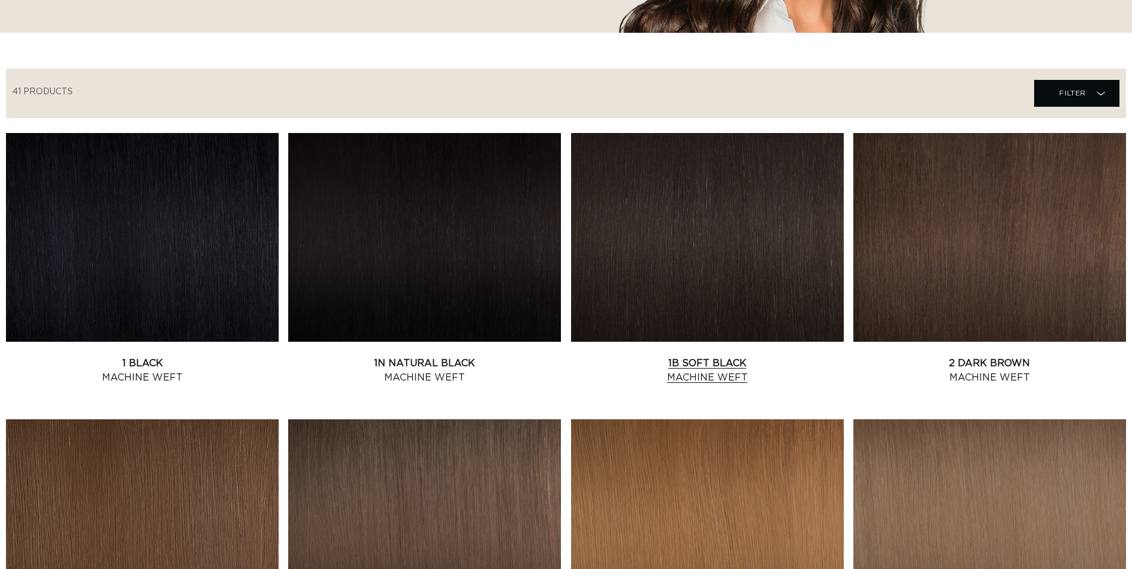
click at [681, 356] on link "1B Soft Black Machine Weft" at bounding box center [707, 370] width 273 height 29
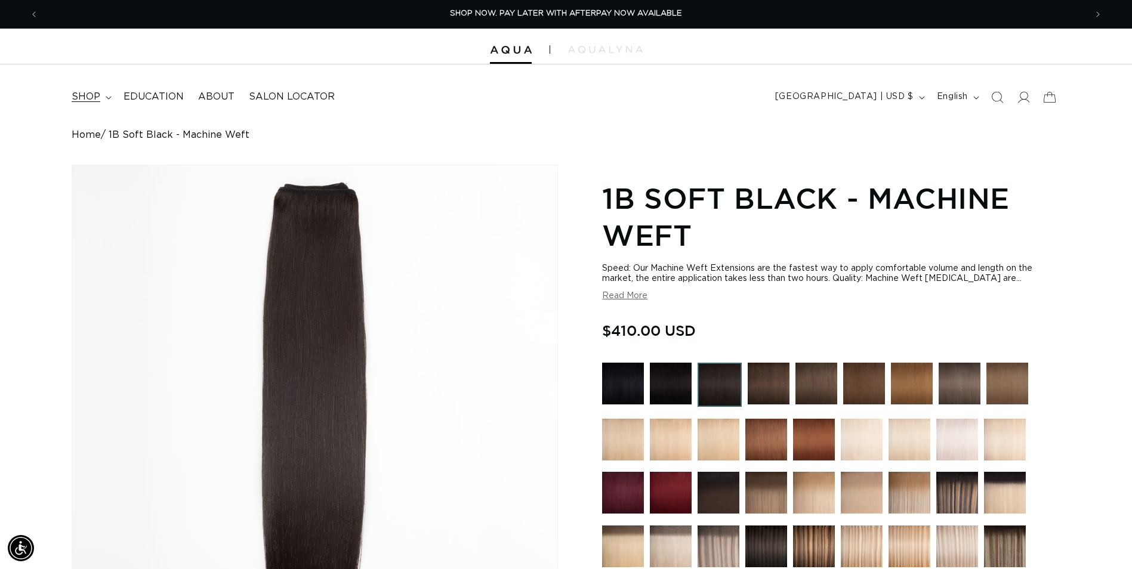
click at [80, 95] on span "shop" at bounding box center [86, 97] width 29 height 13
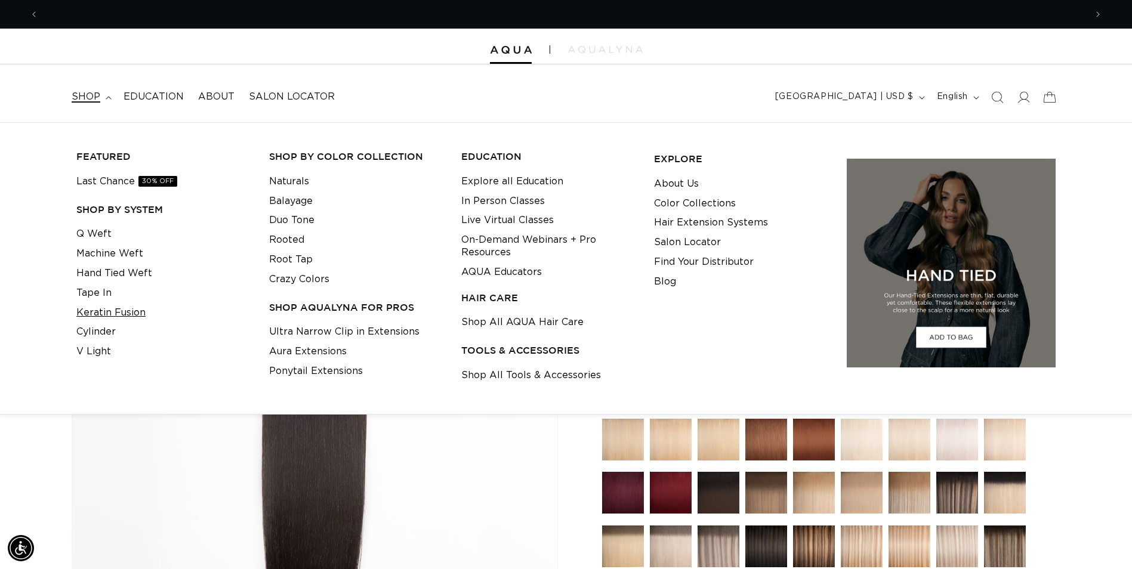
scroll to position [0, 2094]
click at [103, 289] on link "Tape In" at bounding box center [93, 293] width 35 height 20
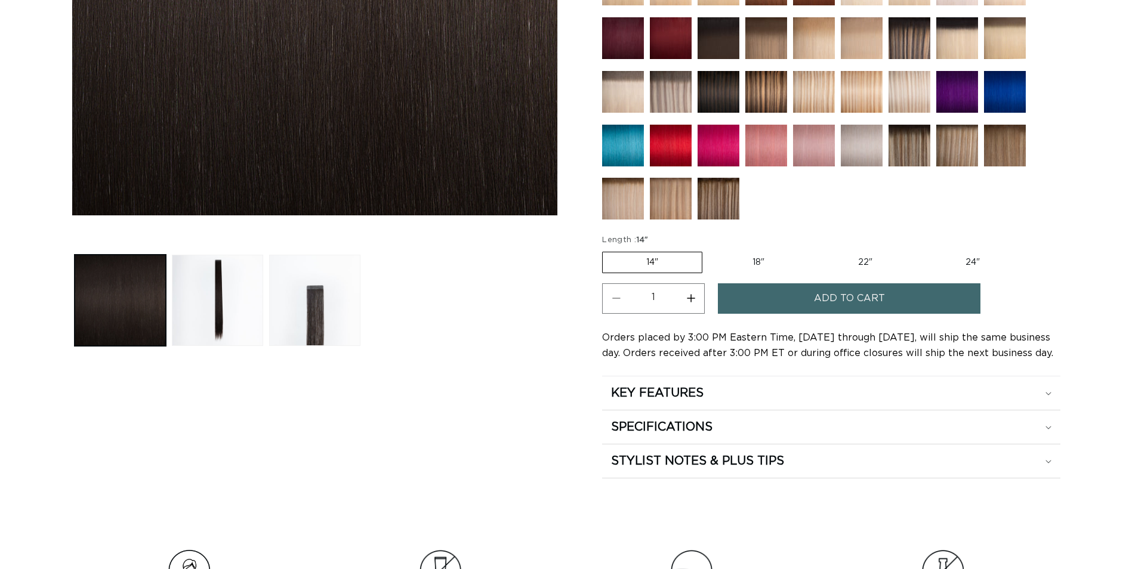
click at [875, 257] on label "22" Variant sold out or unavailable" at bounding box center [864, 262] width 101 height 20
click at [814, 250] on input "22" Variant sold out or unavailable" at bounding box center [814, 249] width 1 height 1
radio input "true"
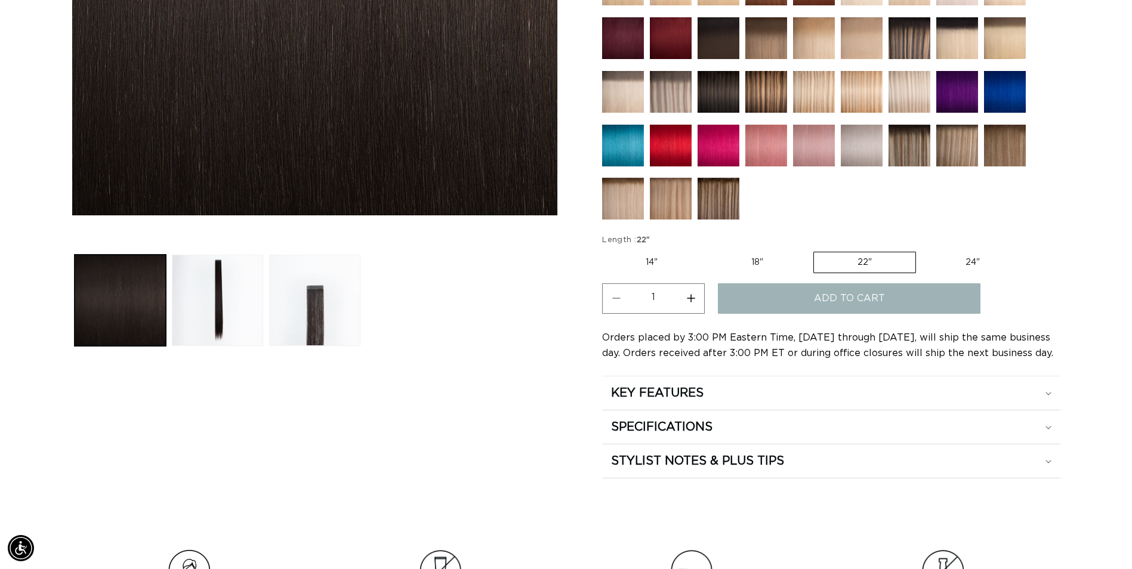
scroll to position [0, 1047]
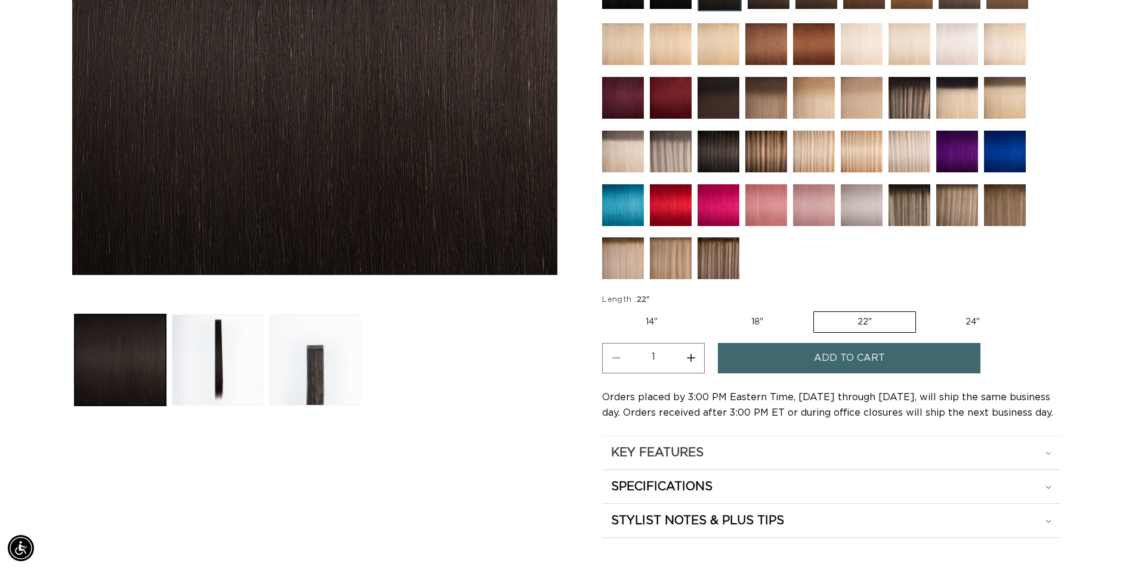
click at [680, 459] on h2 "KEY FEATURES" at bounding box center [657, 453] width 92 height 16
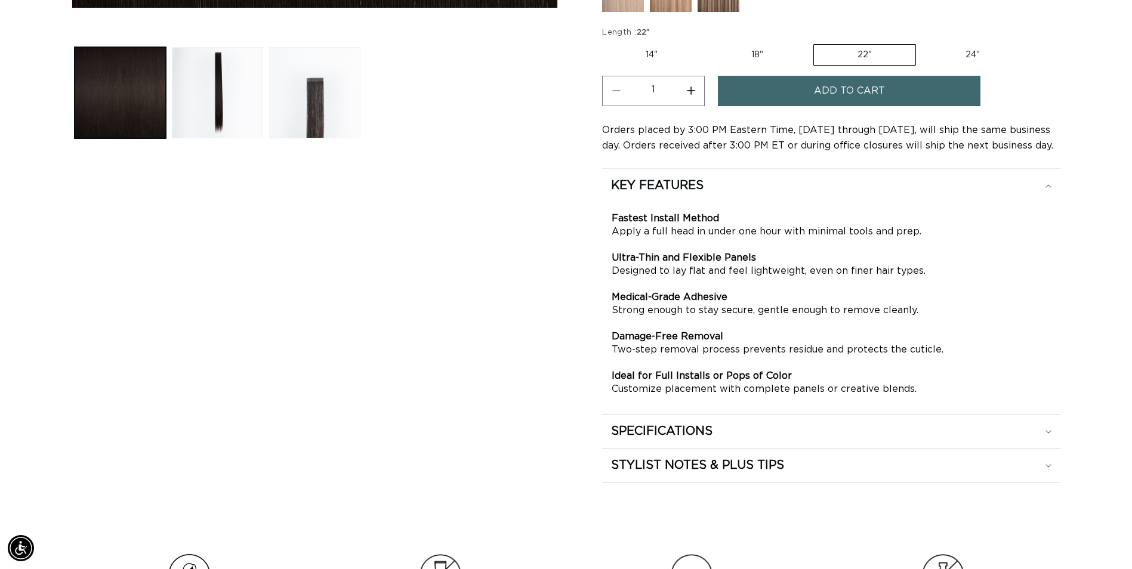
scroll to position [656, 0]
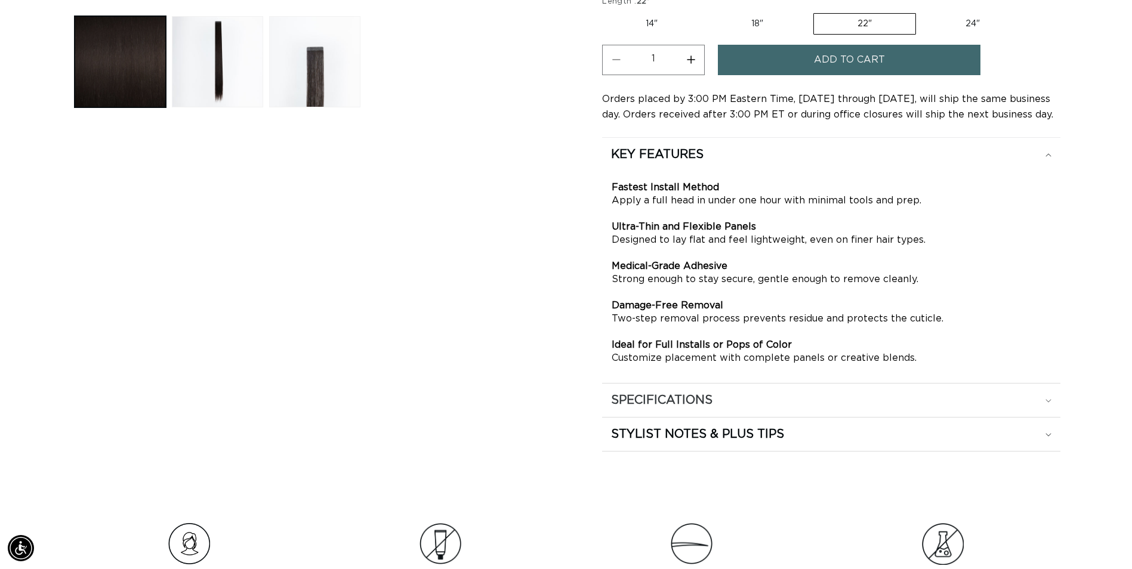
click at [774, 391] on summary "SPECIFICATIONS" at bounding box center [831, 400] width 458 height 33
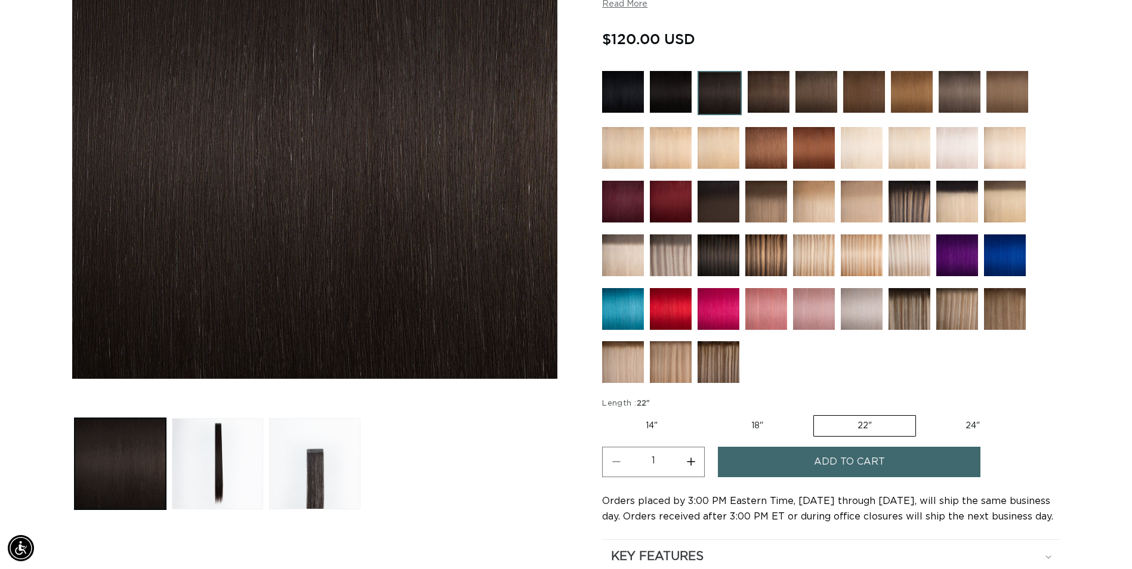
scroll to position [0, 0]
